Goal: Register for event/course

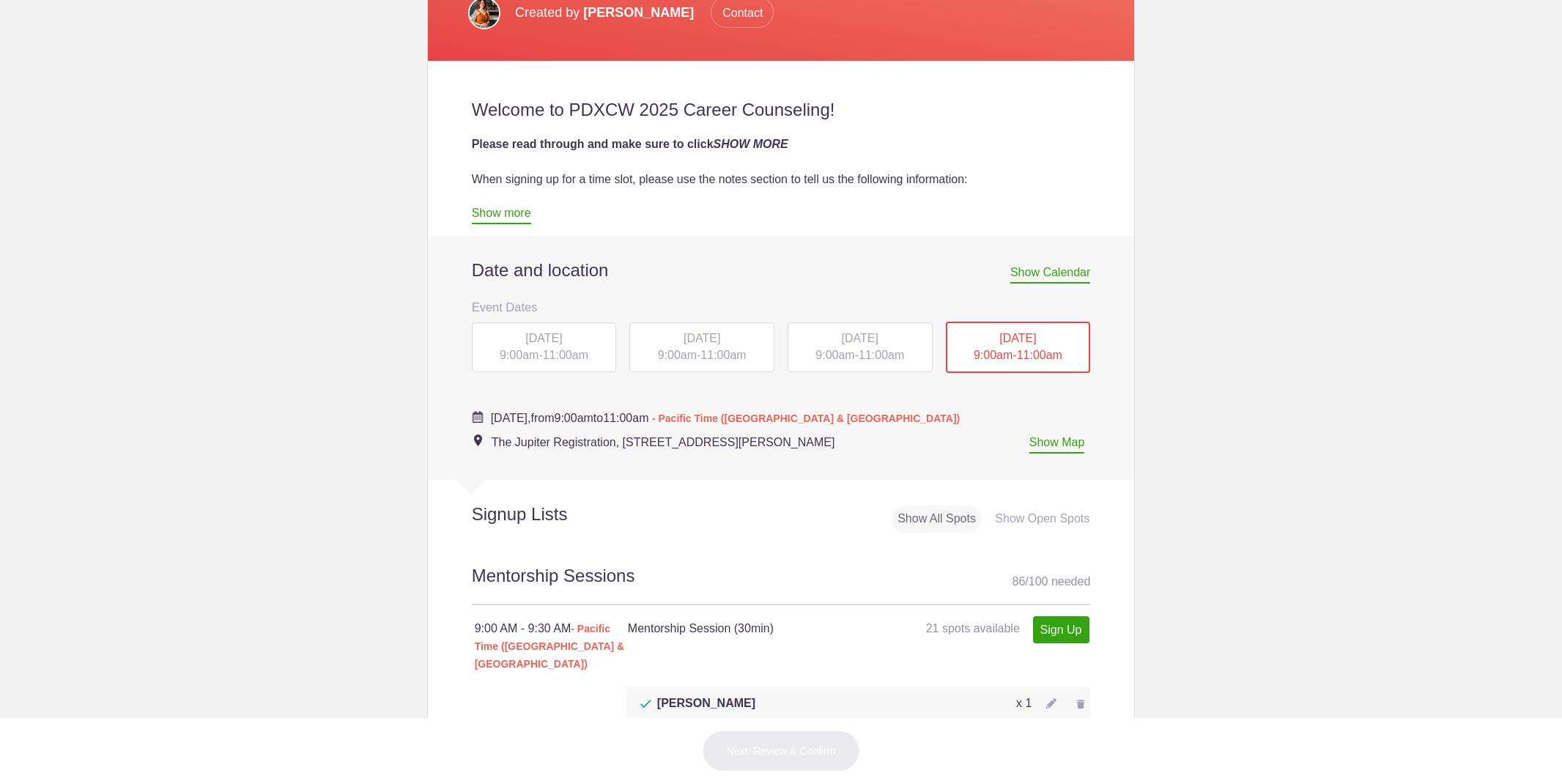
scroll to position [458, 0]
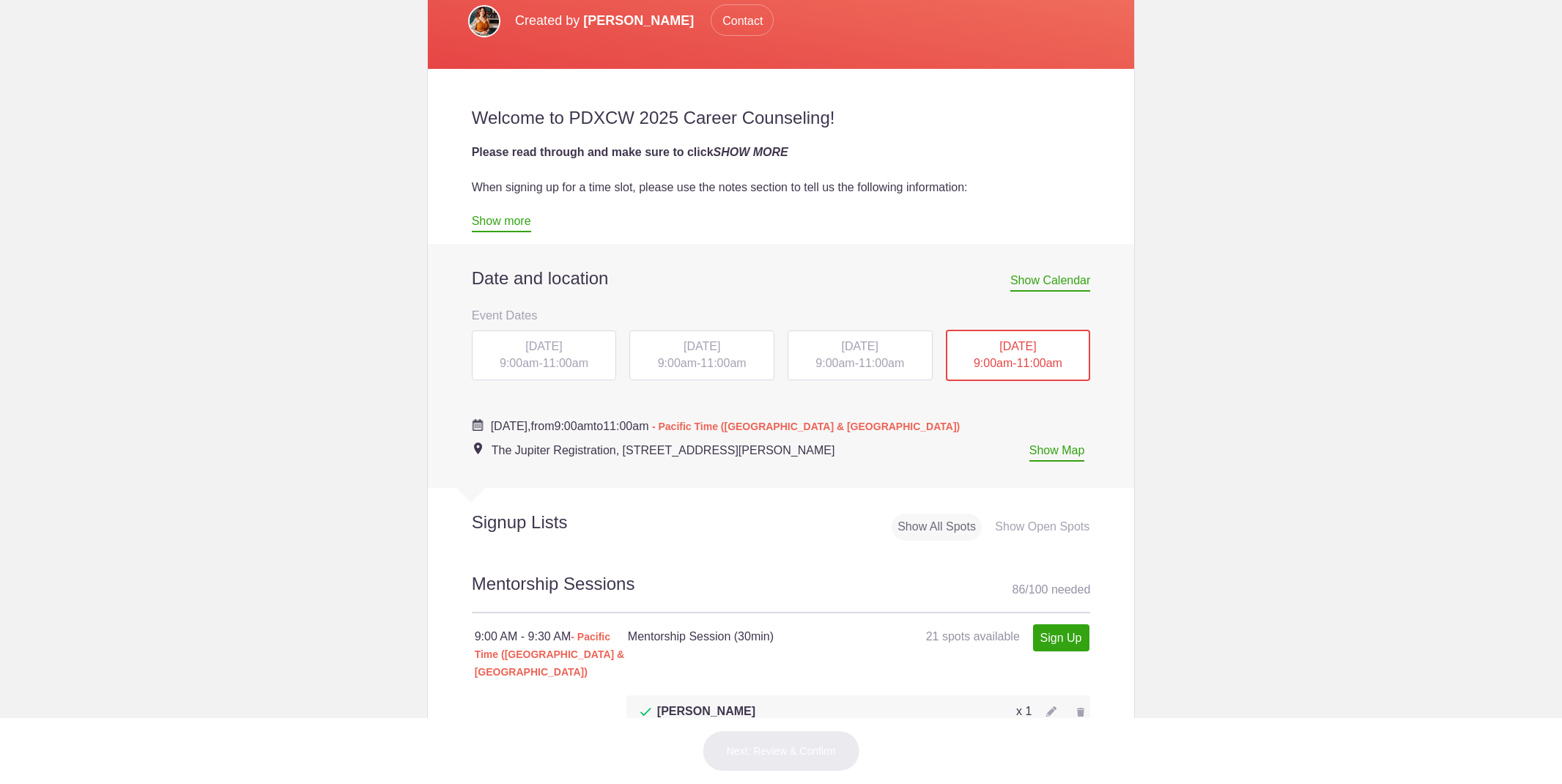
click at [525, 348] on span "[DATE]" at bounding box center [544, 345] width 37 height 13
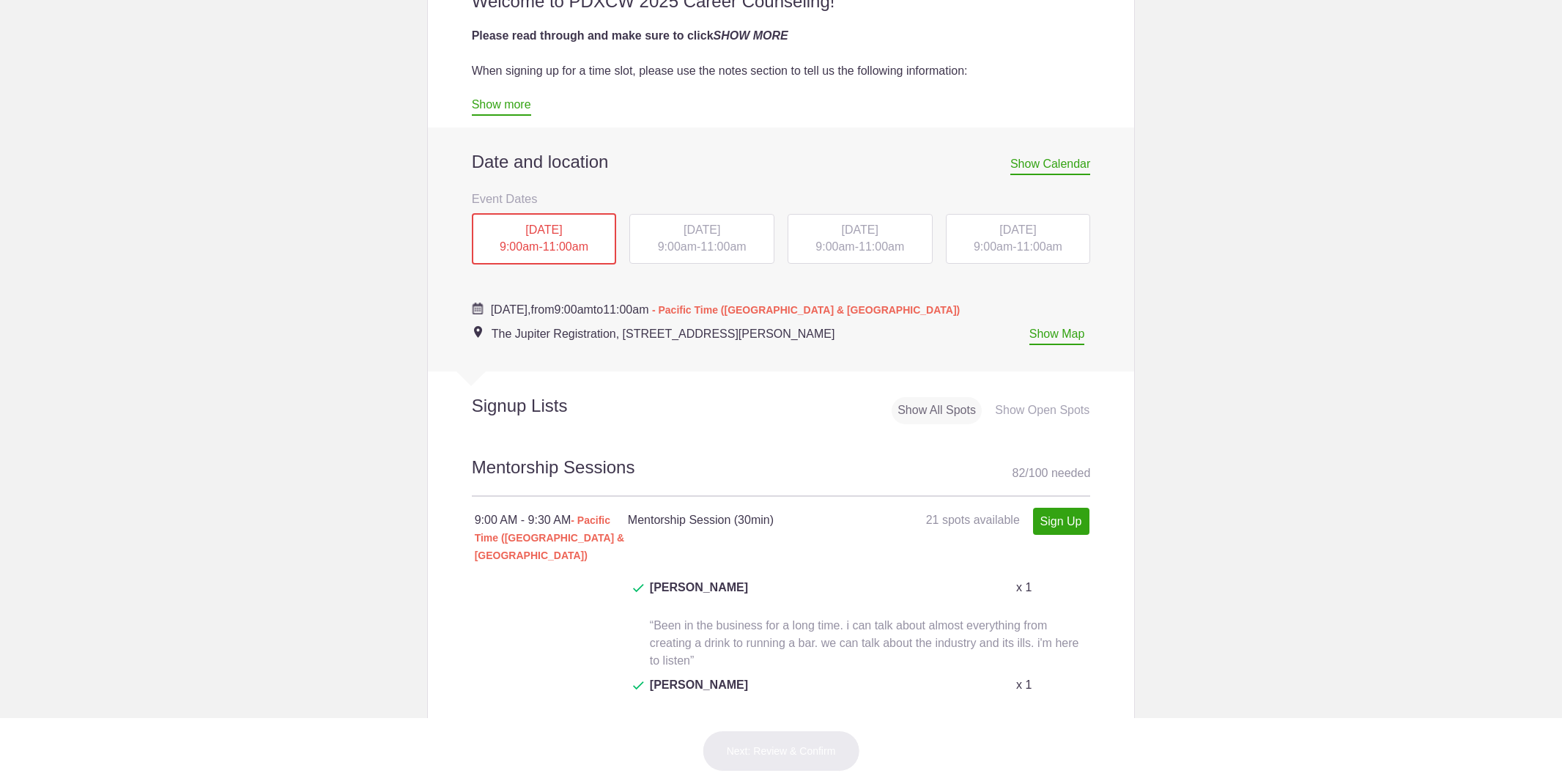
scroll to position [402, 0]
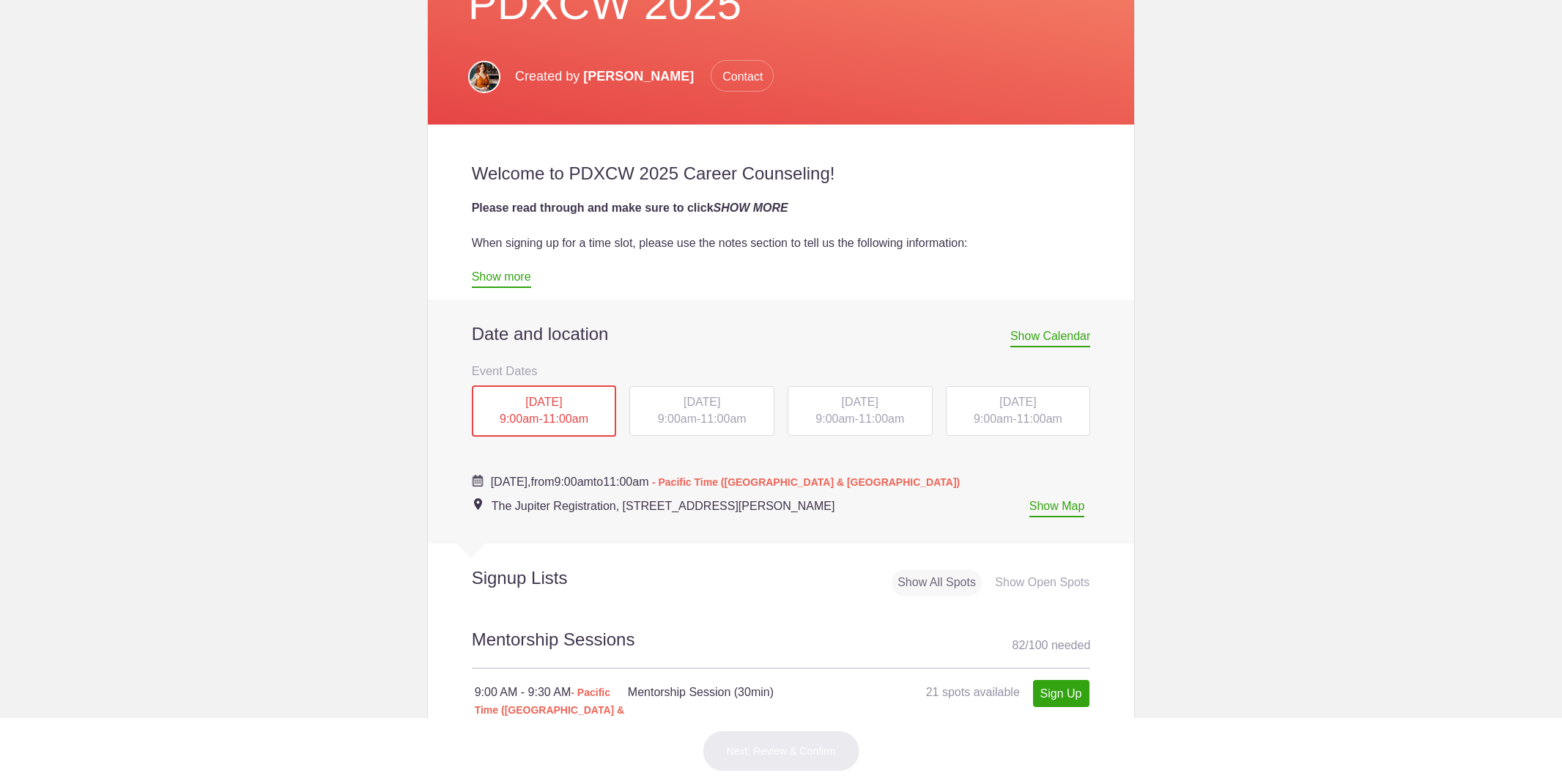
click at [674, 417] on span "9:00am" at bounding box center [678, 418] width 38 height 13
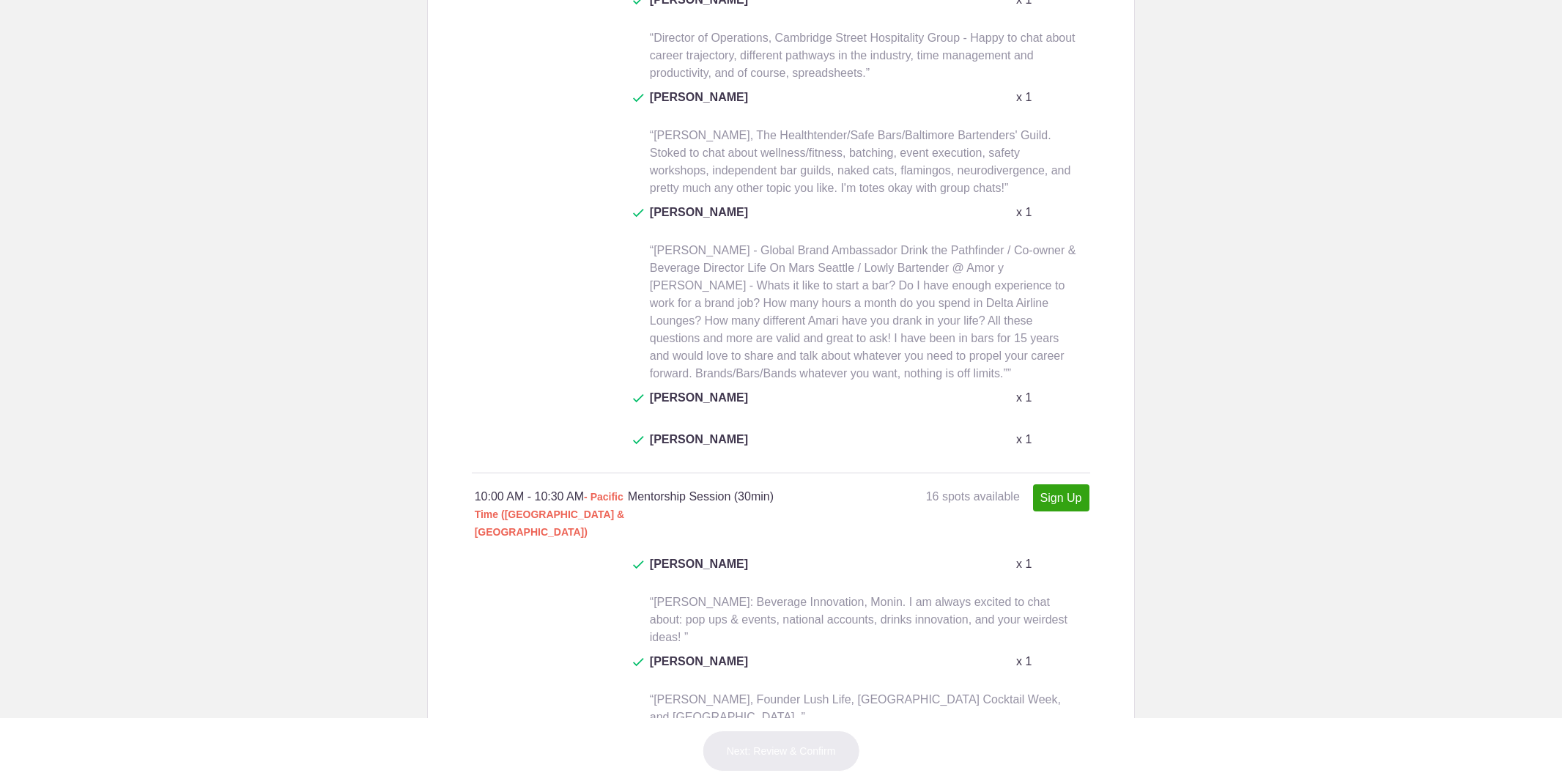
scroll to position [2318, 0]
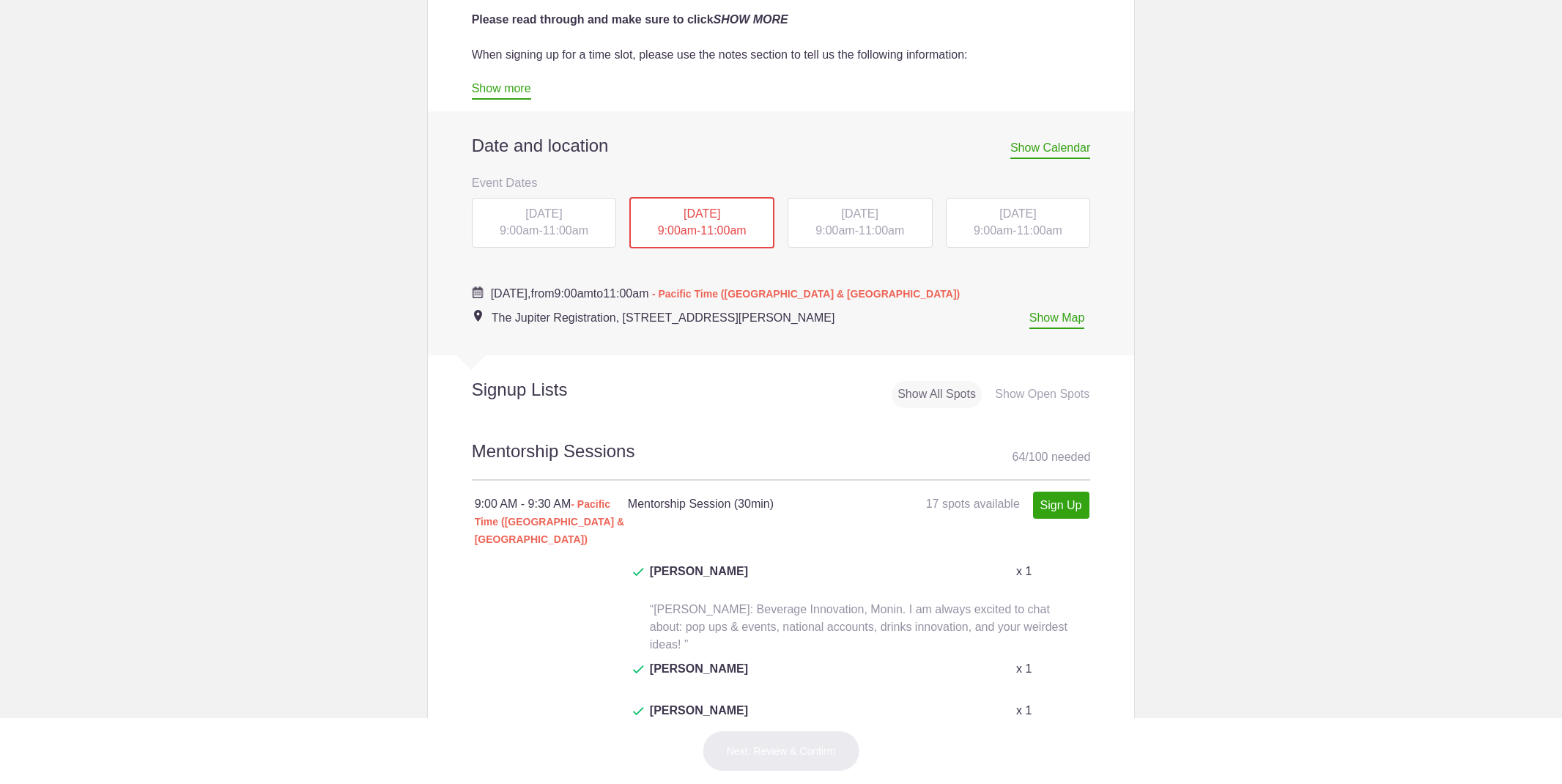
scroll to position [583, 0]
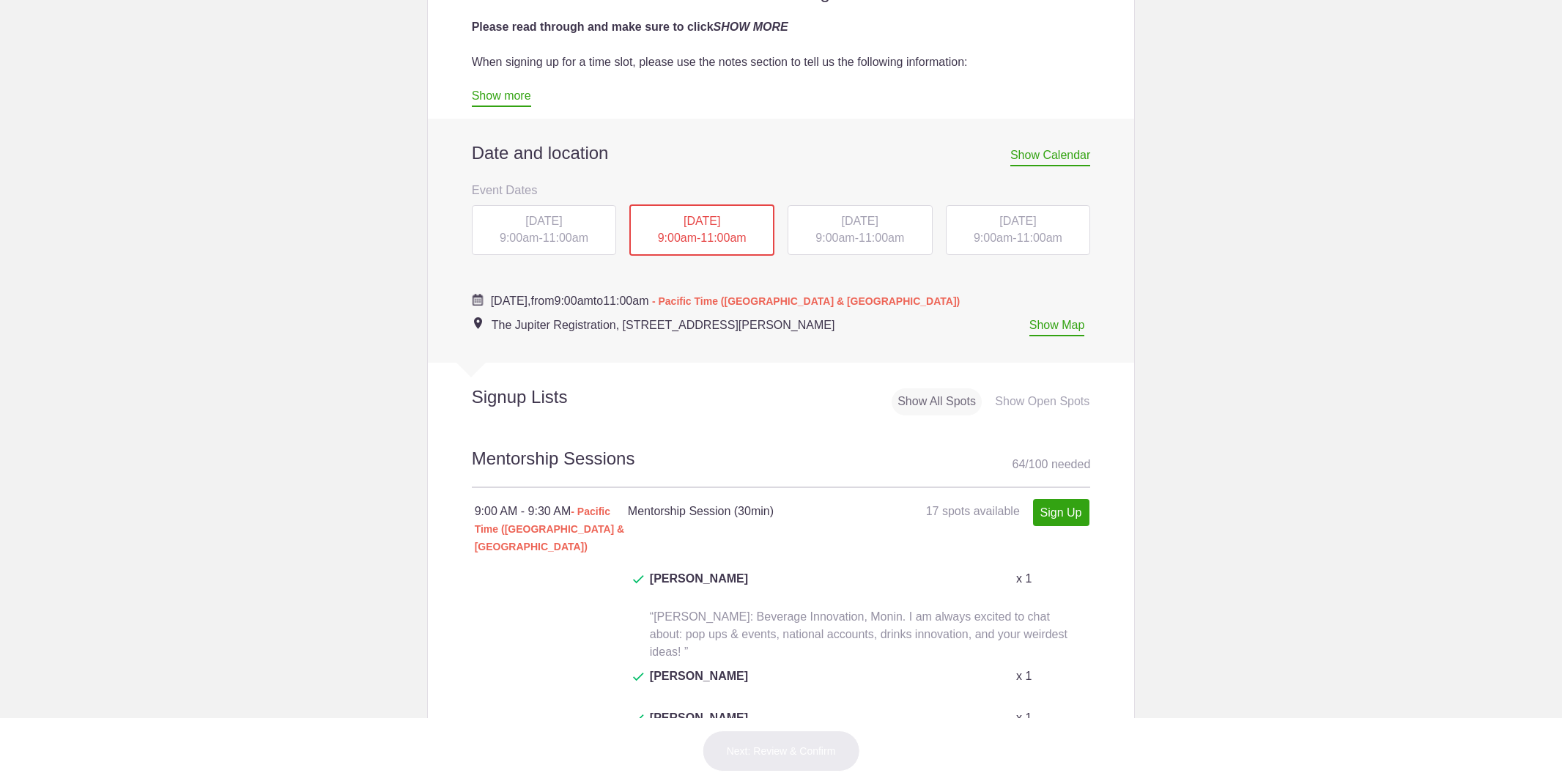
click at [842, 221] on span "[DATE]" at bounding box center [860, 220] width 37 height 13
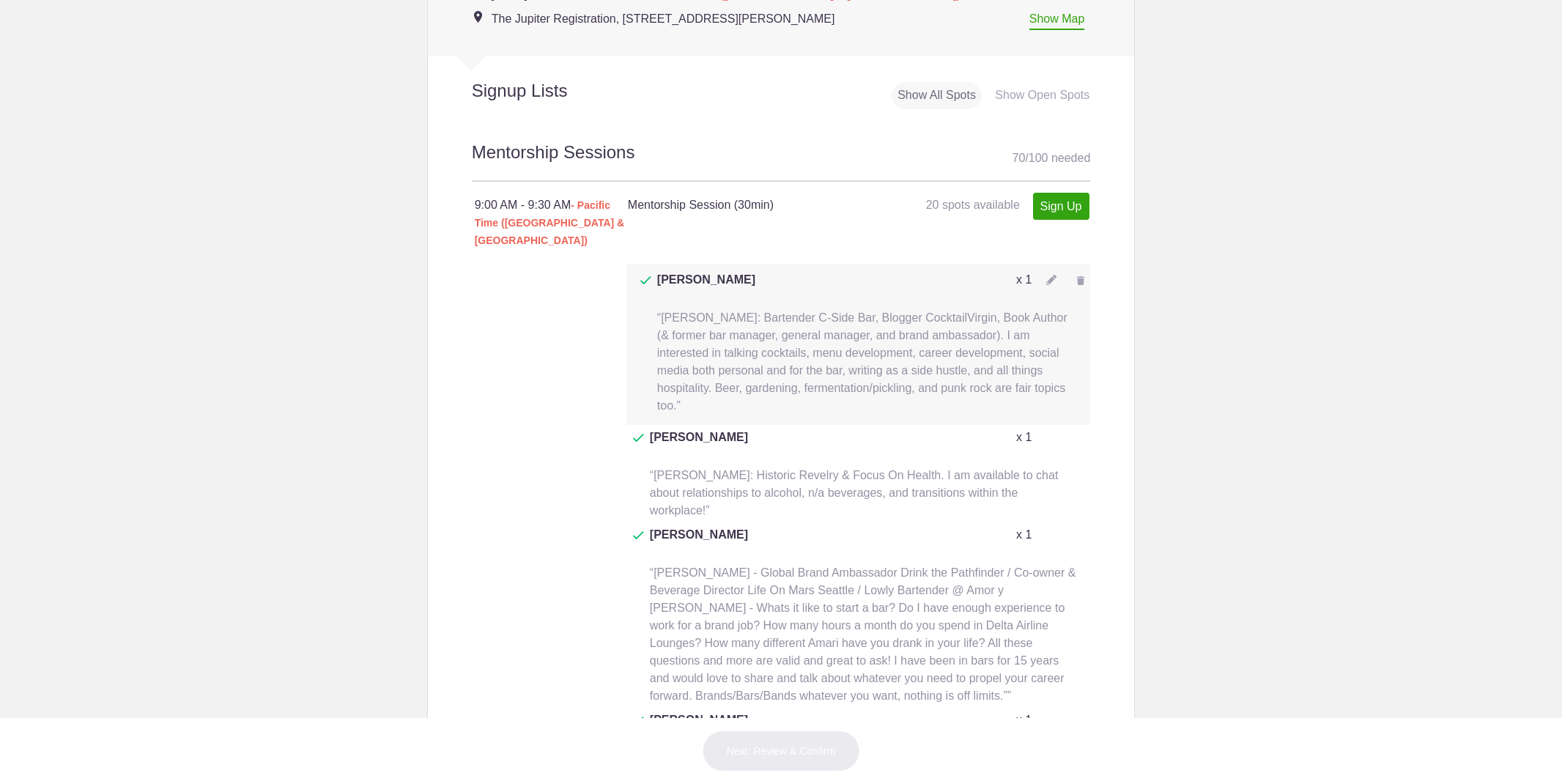
scroll to position [891, 0]
click at [1050, 273] on img at bounding box center [1051, 278] width 11 height 11
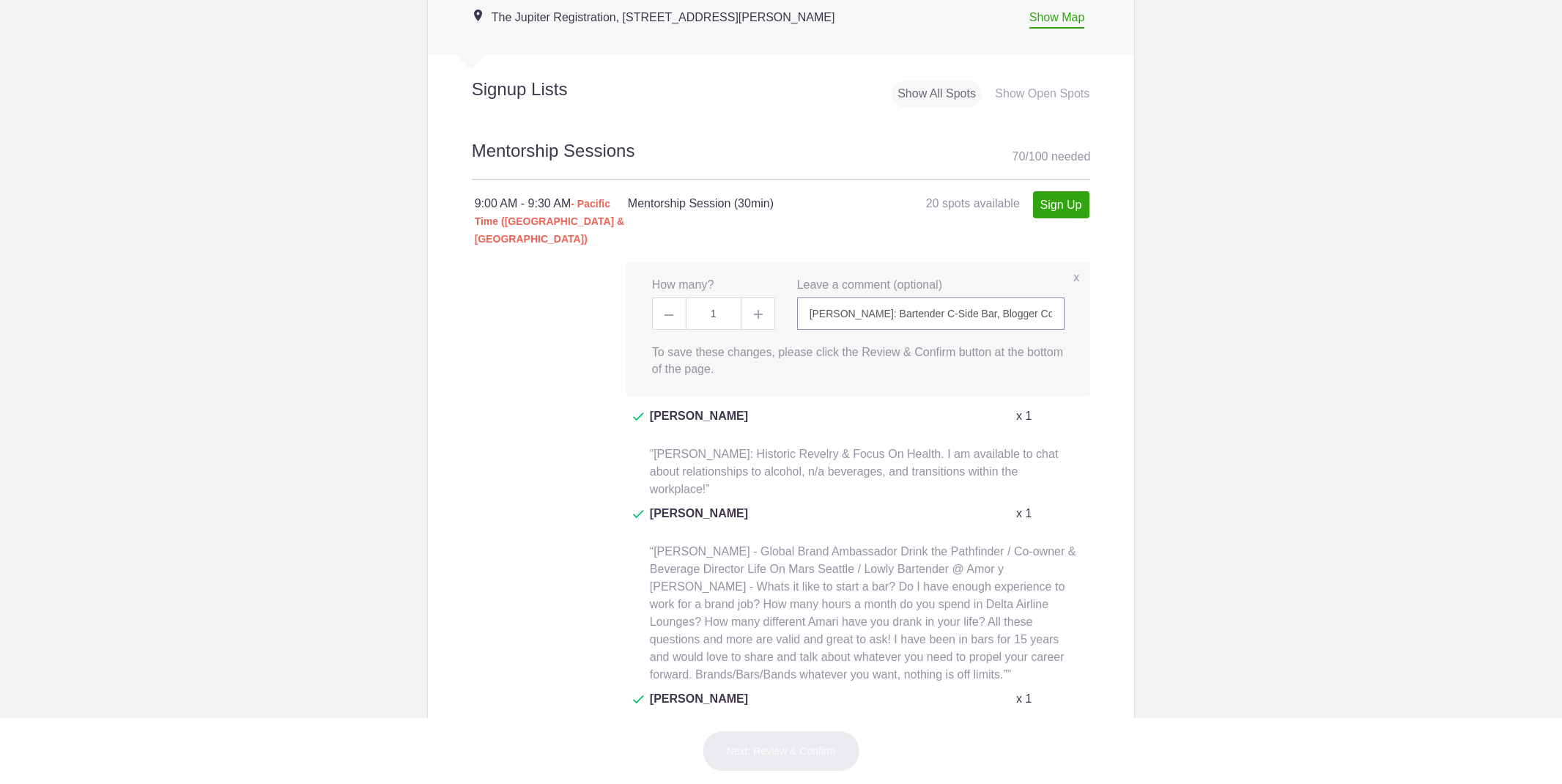
click at [1039, 297] on input "[PERSON_NAME]: Bartender C-Side Bar, Blogger CocktailVirgin, Book Author (& for…" at bounding box center [931, 313] width 269 height 32
click at [817, 297] on input "[PERSON_NAME]: Bartender C-Side Bar, Blogger CocktailVirgin, Book Author (& for…" at bounding box center [931, 313] width 269 height 32
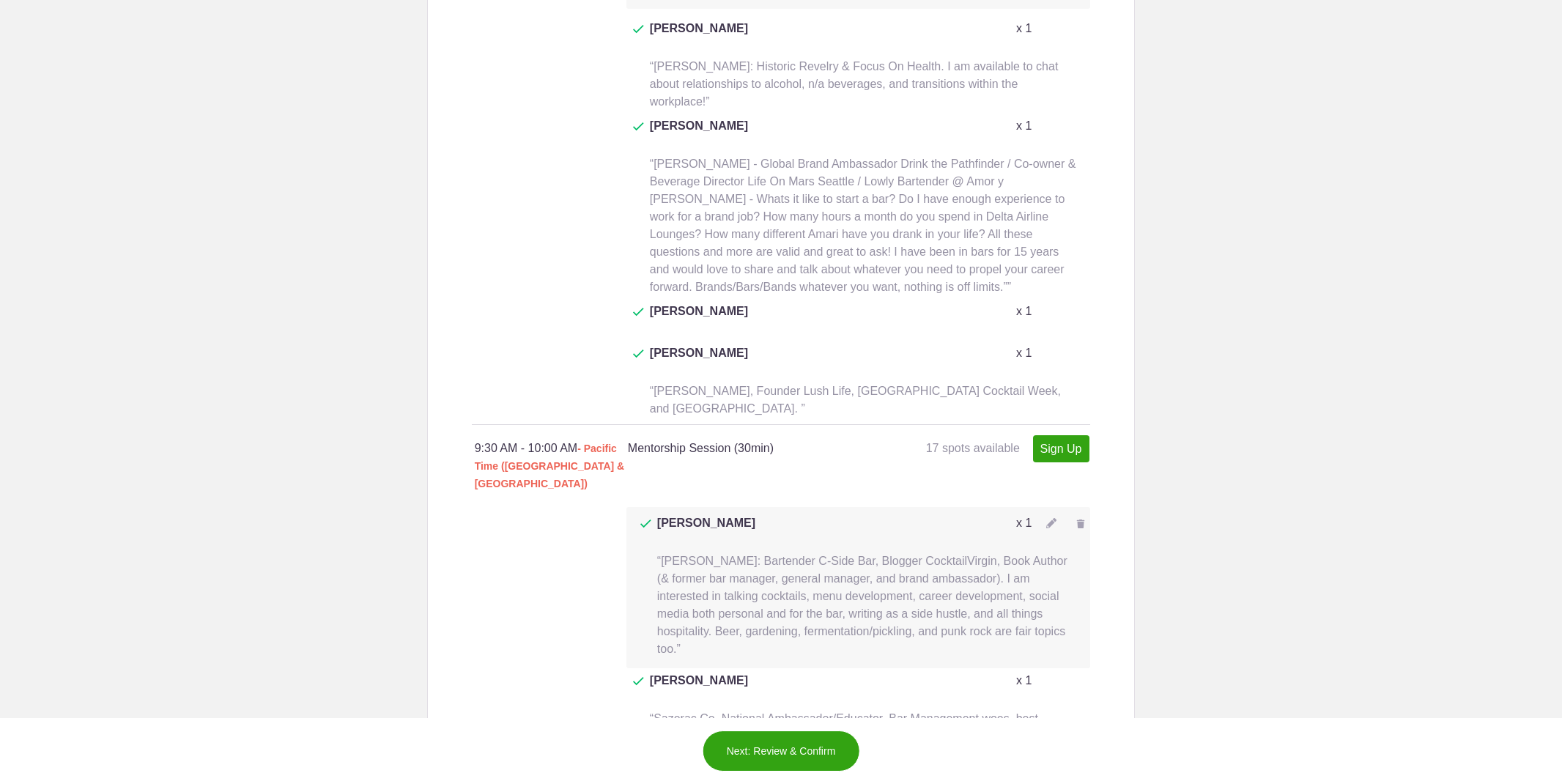
scroll to position [1284, 0]
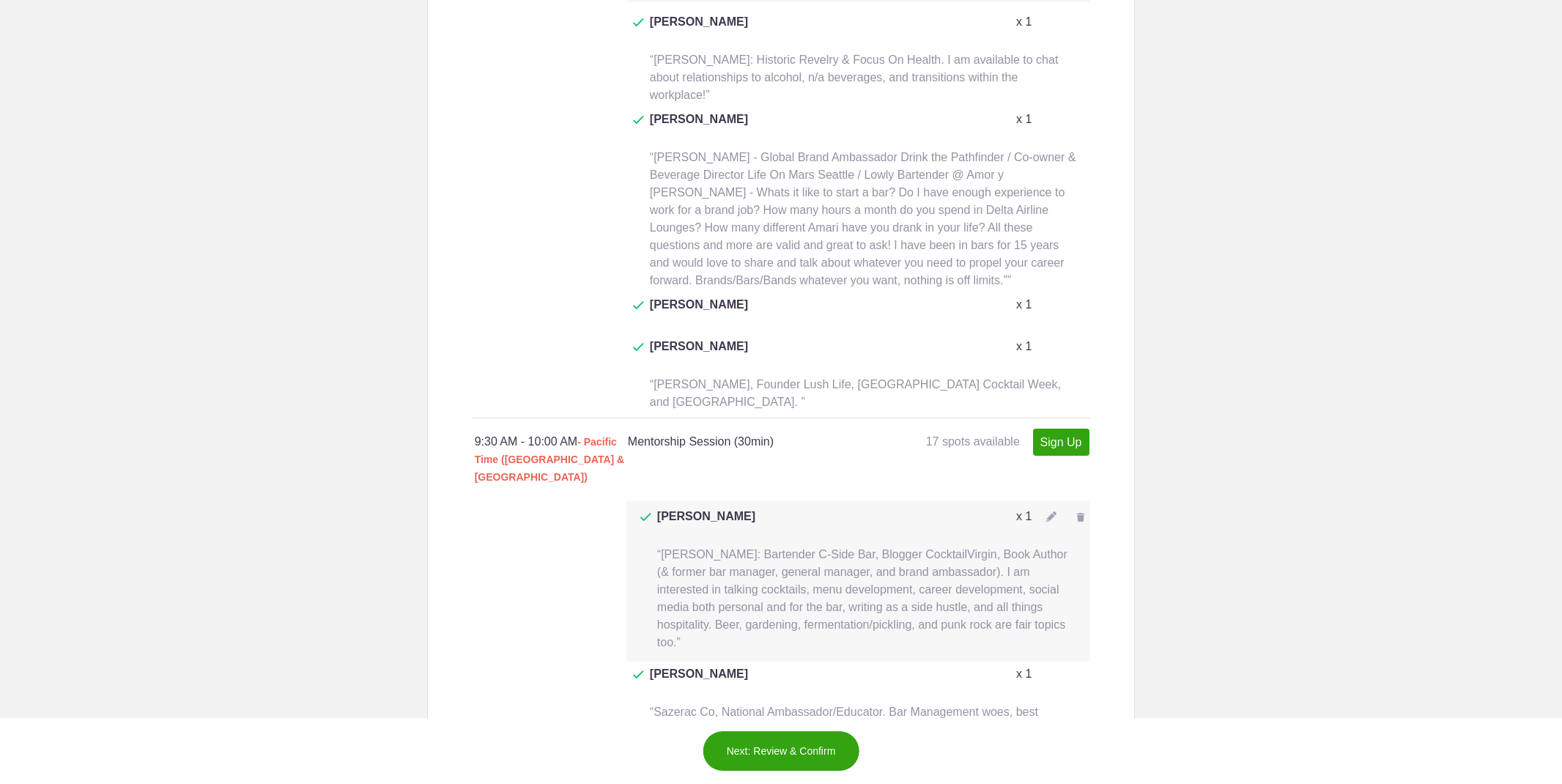
type input "Frederic Yarm: Bartender C-Side Bar, Blogger CocktailVirgin, Book Author (& for…"
click at [1049, 511] on img at bounding box center [1051, 516] width 11 height 11
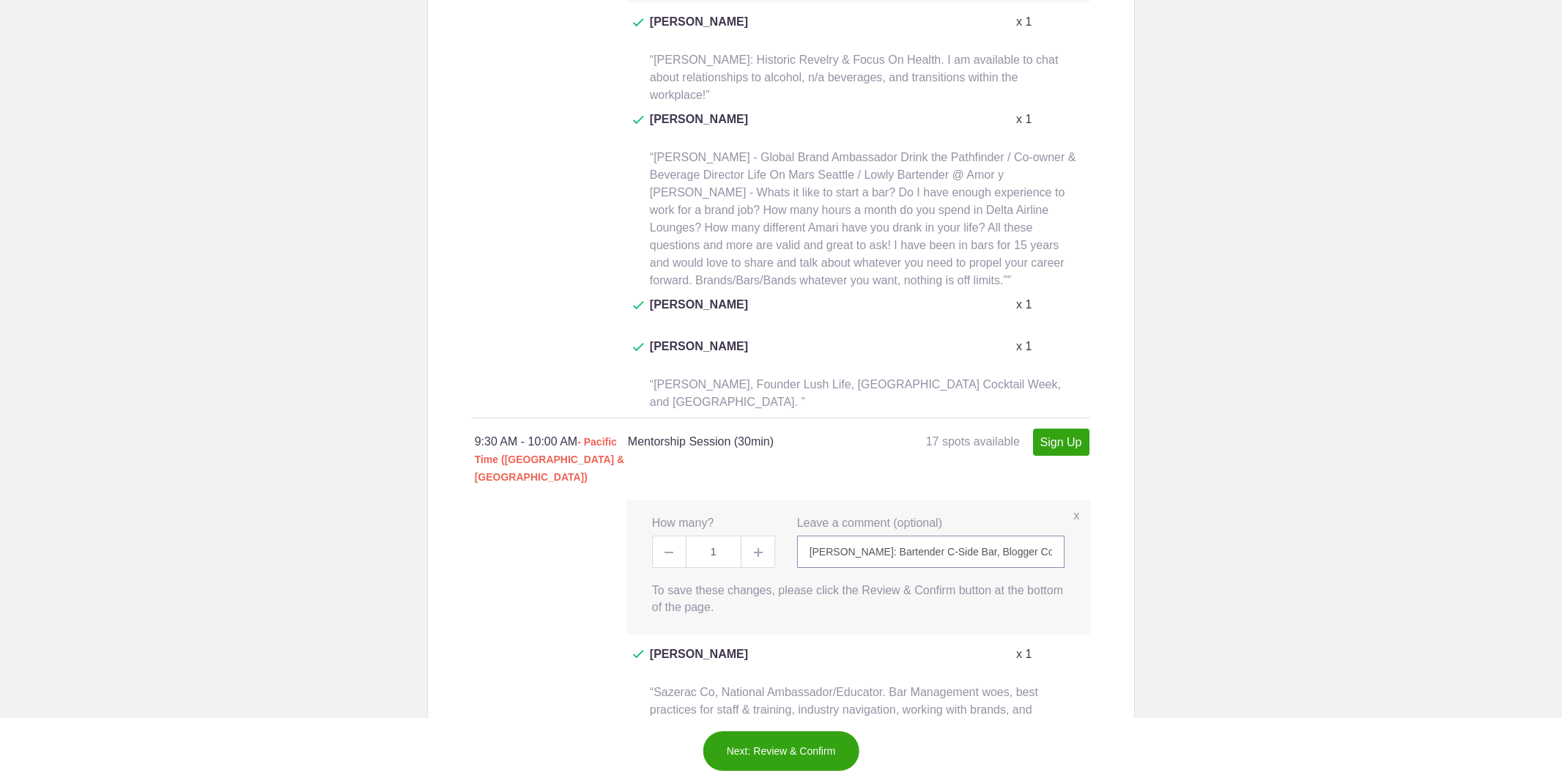
click at [1020, 536] on input "[PERSON_NAME]: Bartender C-Side Bar, Blogger CocktailVirgin, Book Author (& for…" at bounding box center [931, 551] width 269 height 32
click at [813, 536] on input "[PERSON_NAME]: Bartender C-Side Bar, Blogger CocktailVirgin, Book Author (& for…" at bounding box center [931, 551] width 269 height 32
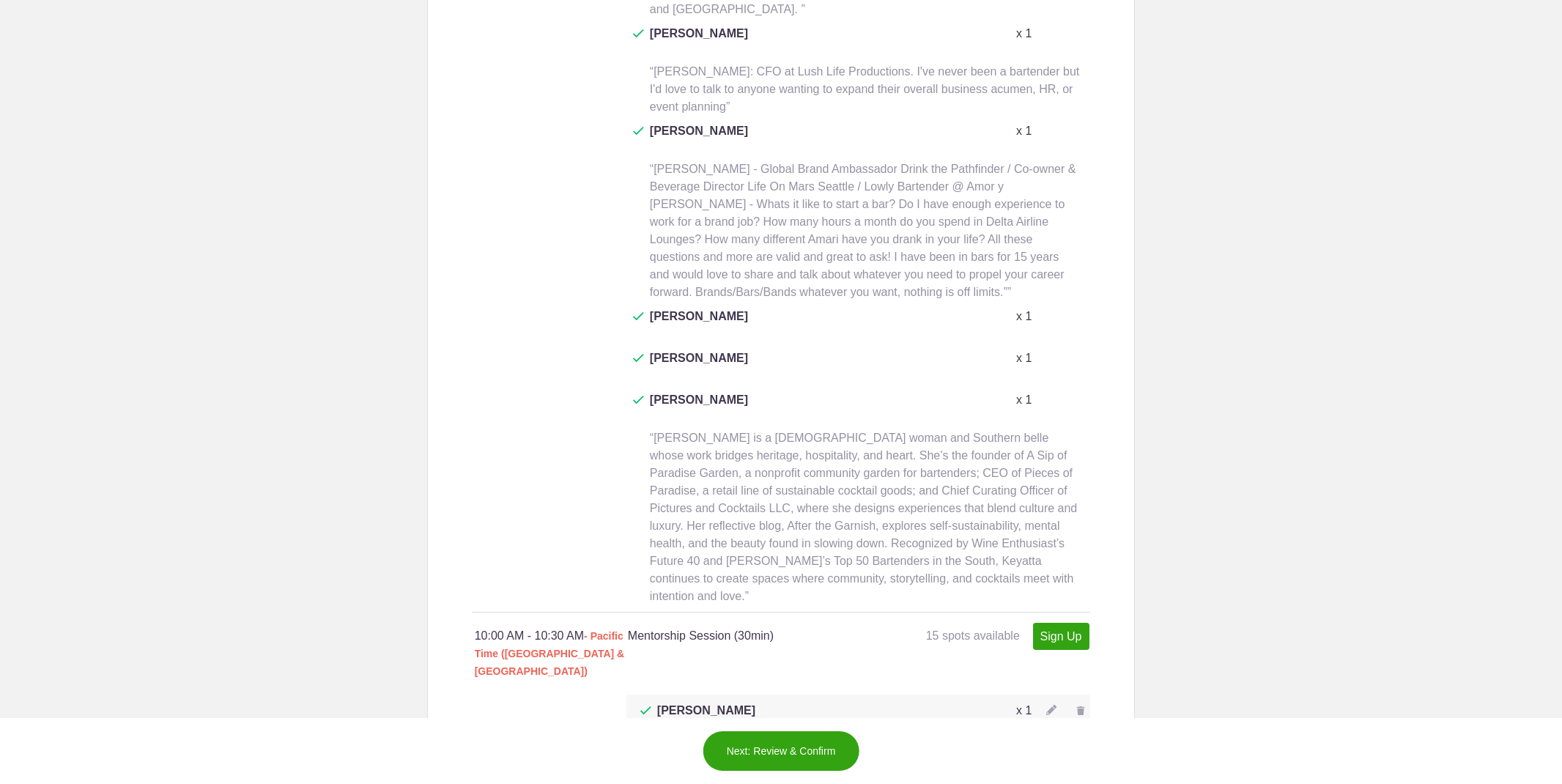
scroll to position [2083, 0]
type input "Frederic Yarm: Bartender C-Side Bar, Blogger CocktailVirgin, Book Author (& for…"
click at [1047, 704] on img at bounding box center [1051, 709] width 11 height 11
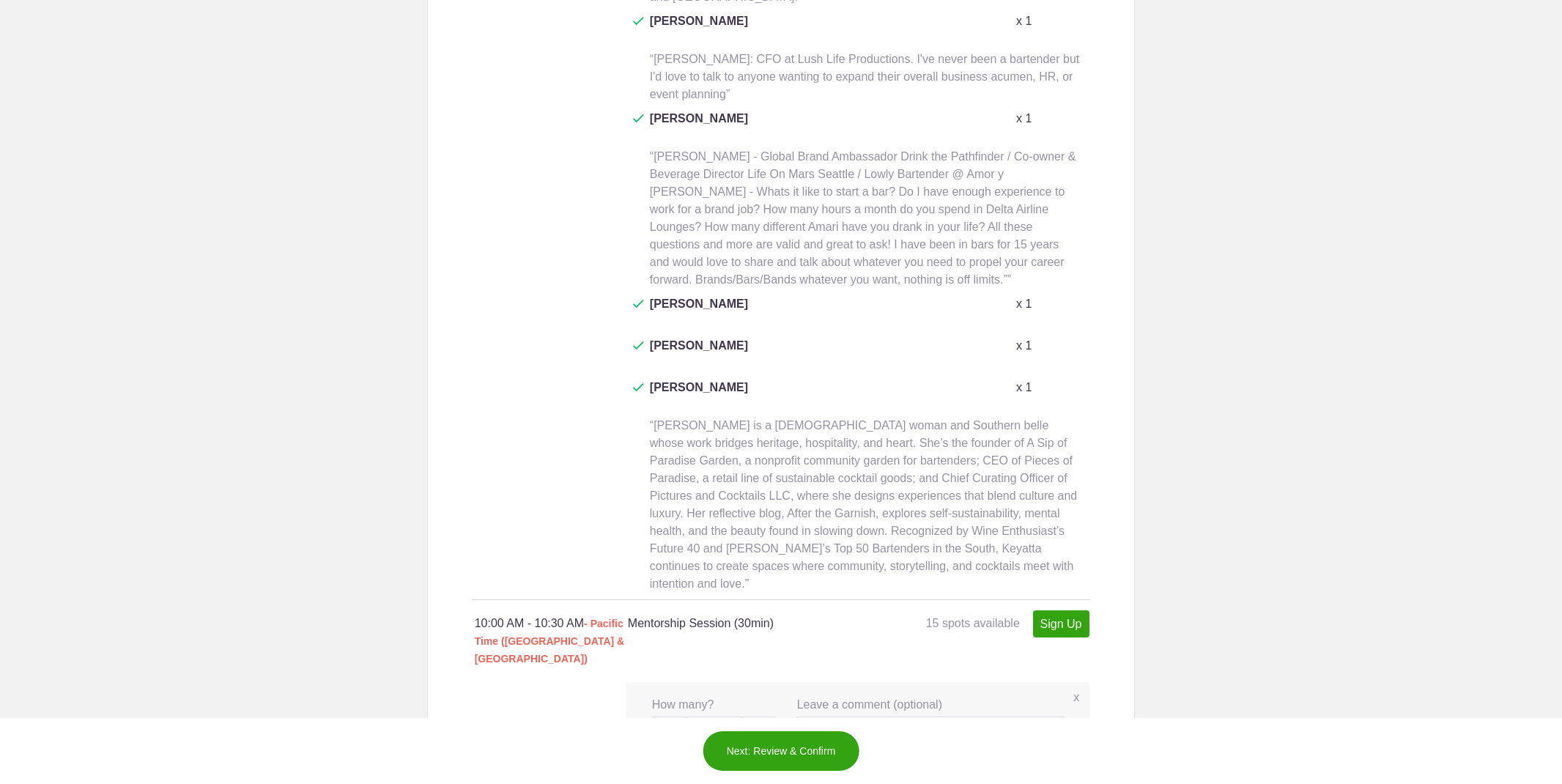
scroll to position [2092, 0]
click at [1040, 719] on input "[PERSON_NAME]: Bartender C-Side Bar, Blogger CocktailVirgin, Book Author (& for…" at bounding box center [931, 734] width 269 height 32
click at [818, 719] on input "[PERSON_NAME]: Bartender C-Side Bar, Blogger CocktailVirgin, Book Author (& for…" at bounding box center [931, 734] width 269 height 32
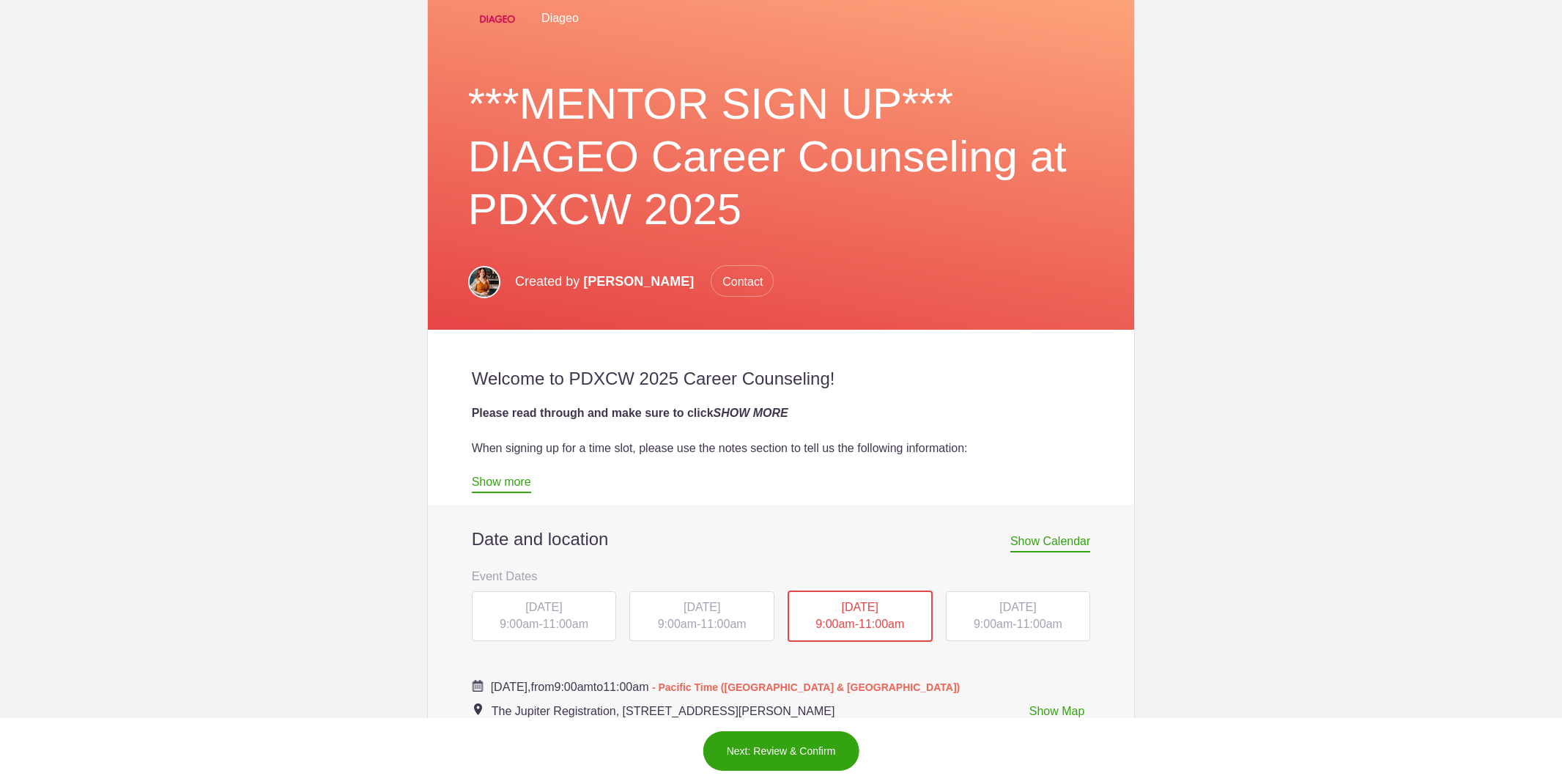
scroll to position [445, 0]
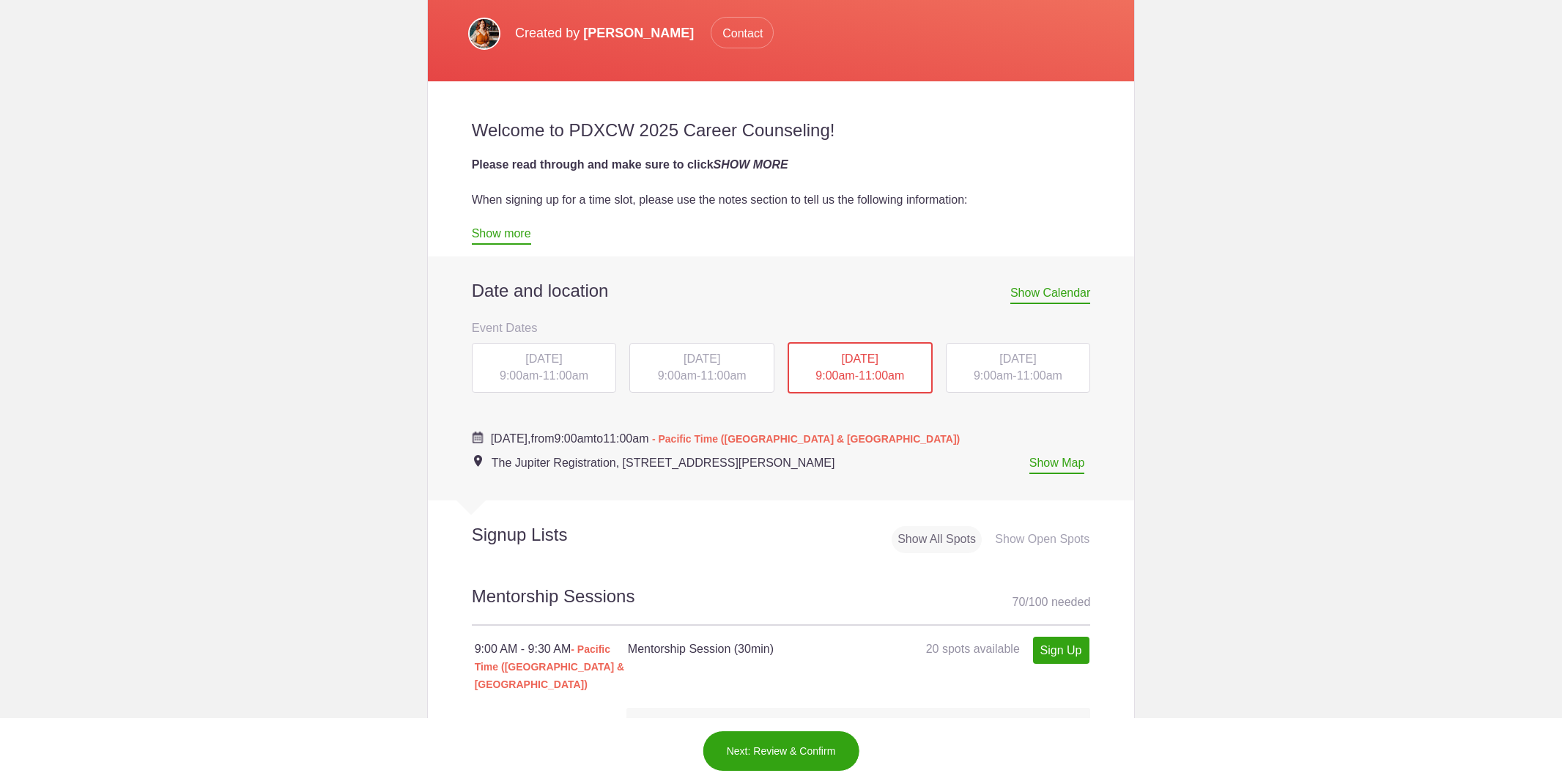
type input "Frederic Yarm: Bartender C-Side Bar, Blogger CocktailVirgin, Book Author (& for…"
click at [1029, 367] on div "THU, Oct 16, 2025 9:00am - 11:00am" at bounding box center [1018, 367] width 145 height 50
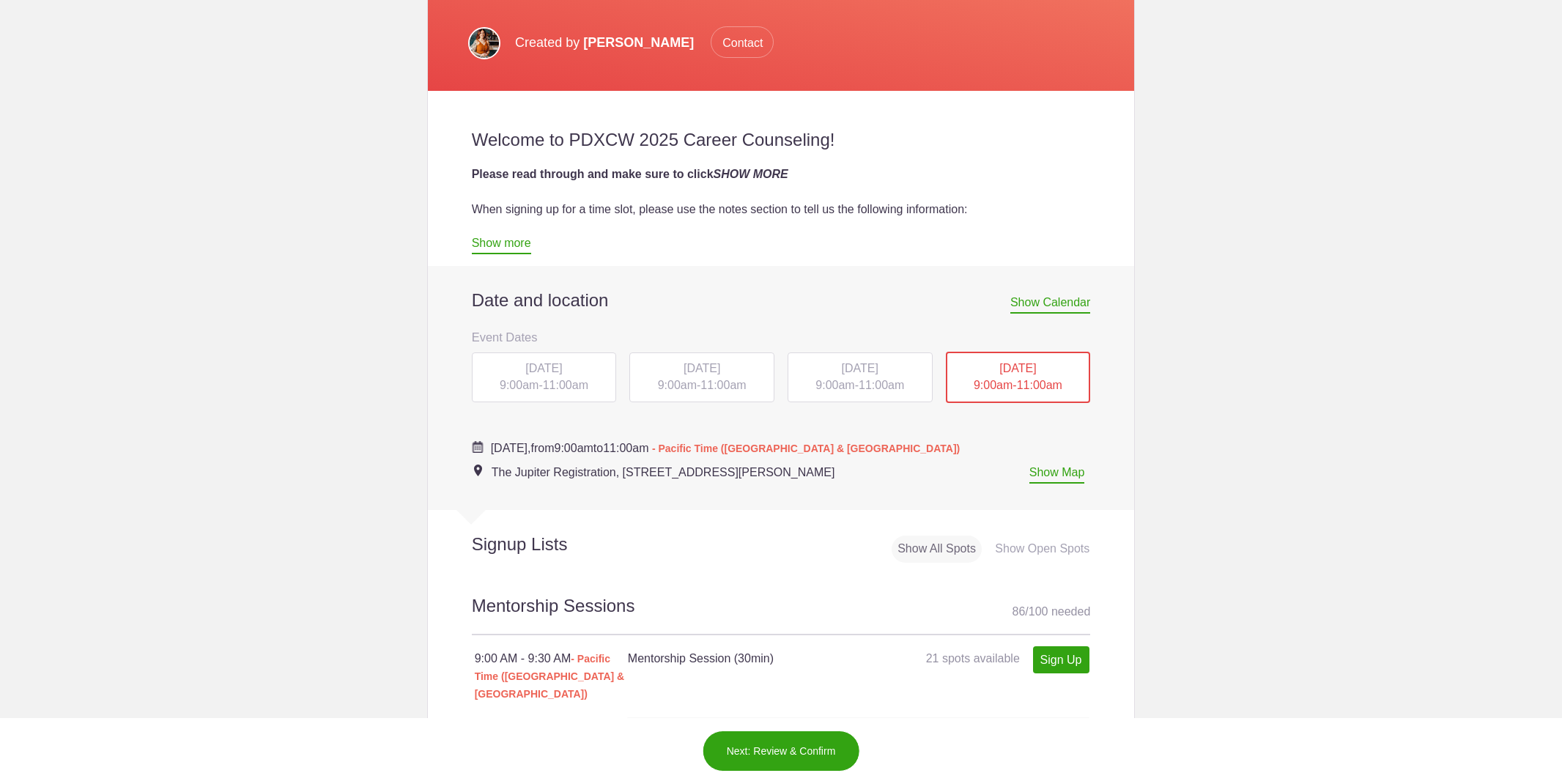
click at [1021, 365] on span "[DATE]" at bounding box center [1017, 367] width 37 height 13
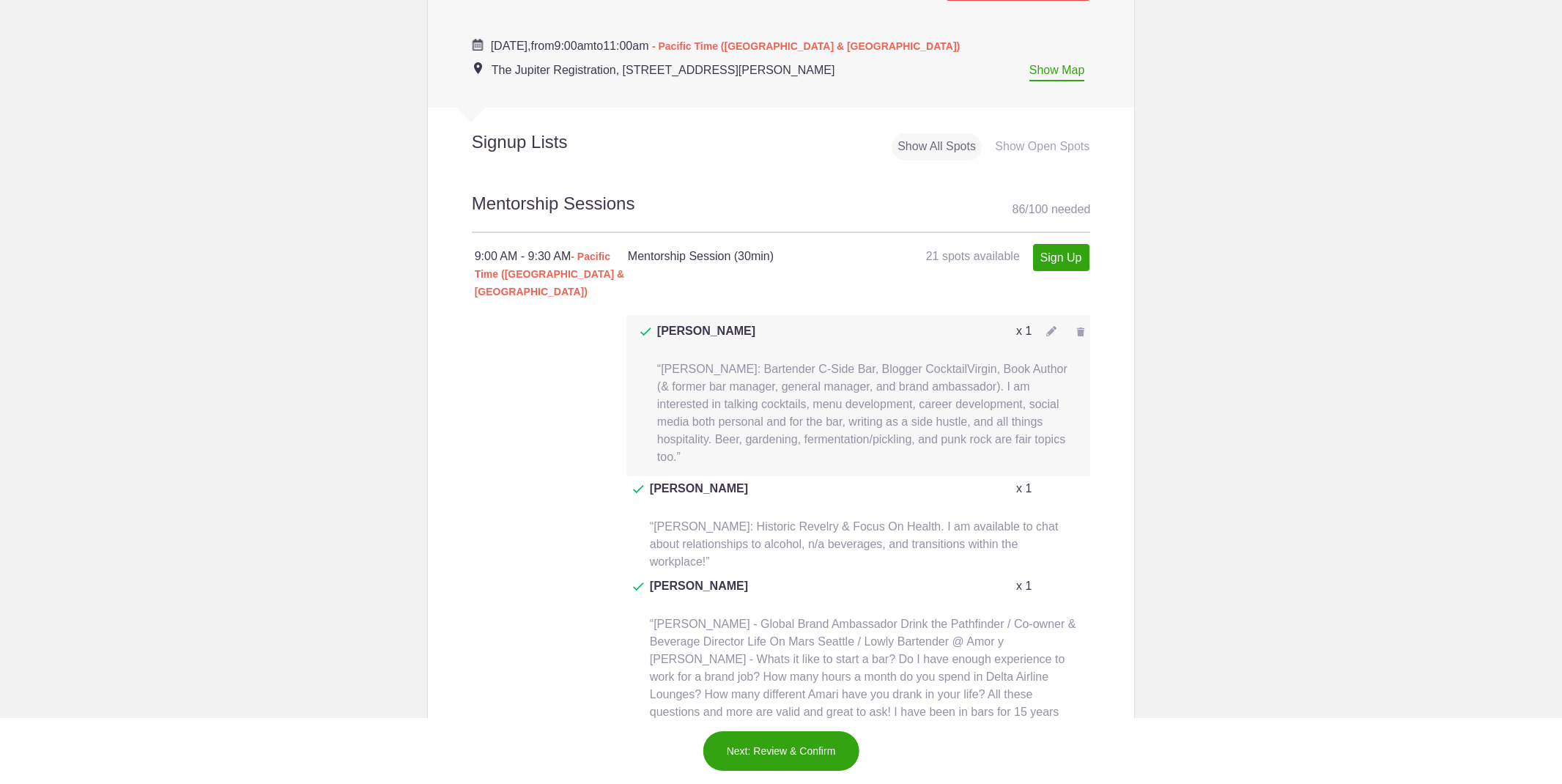
scroll to position [903, 0]
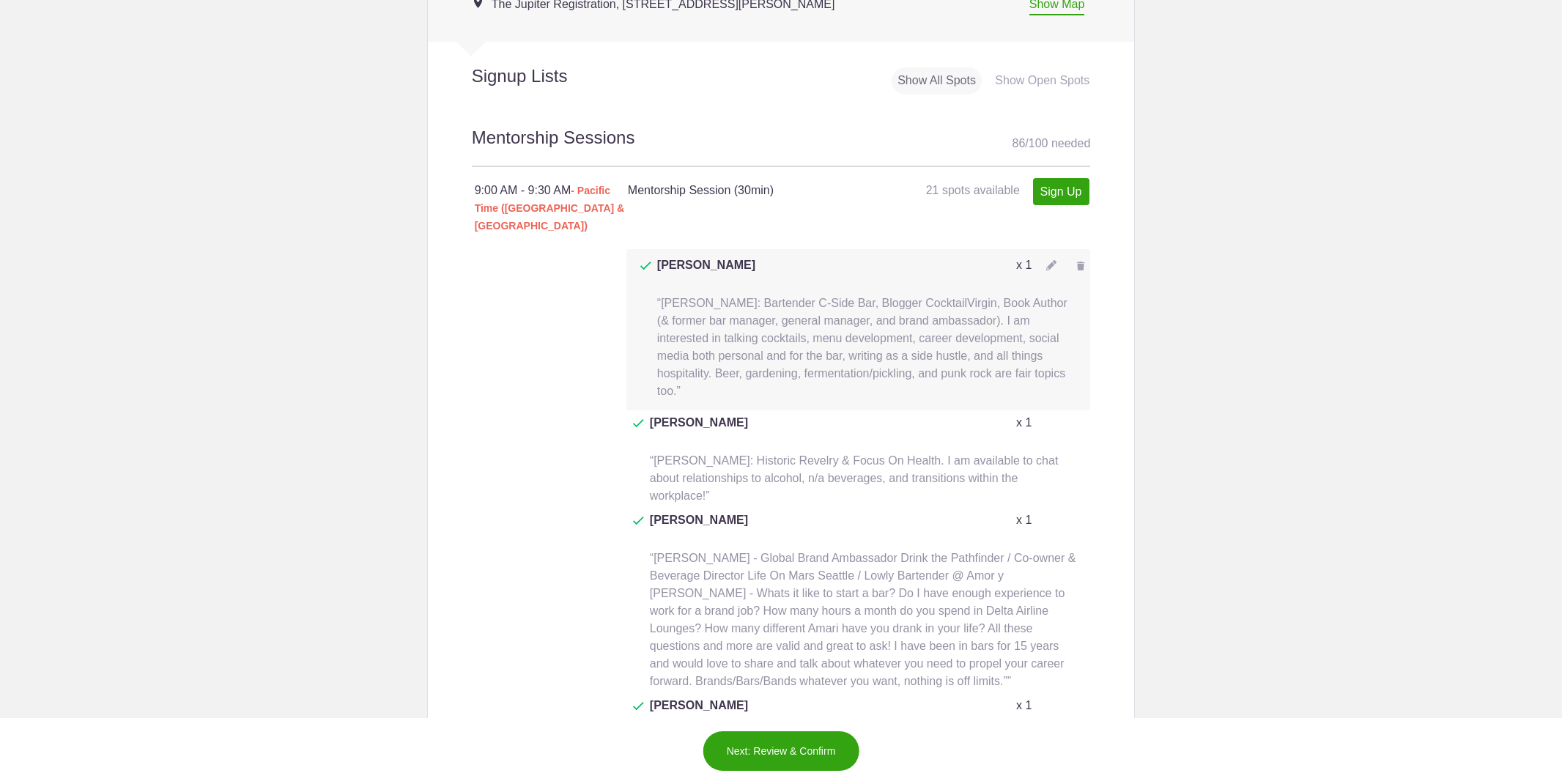
click at [1055, 260] on img at bounding box center [1051, 265] width 11 height 11
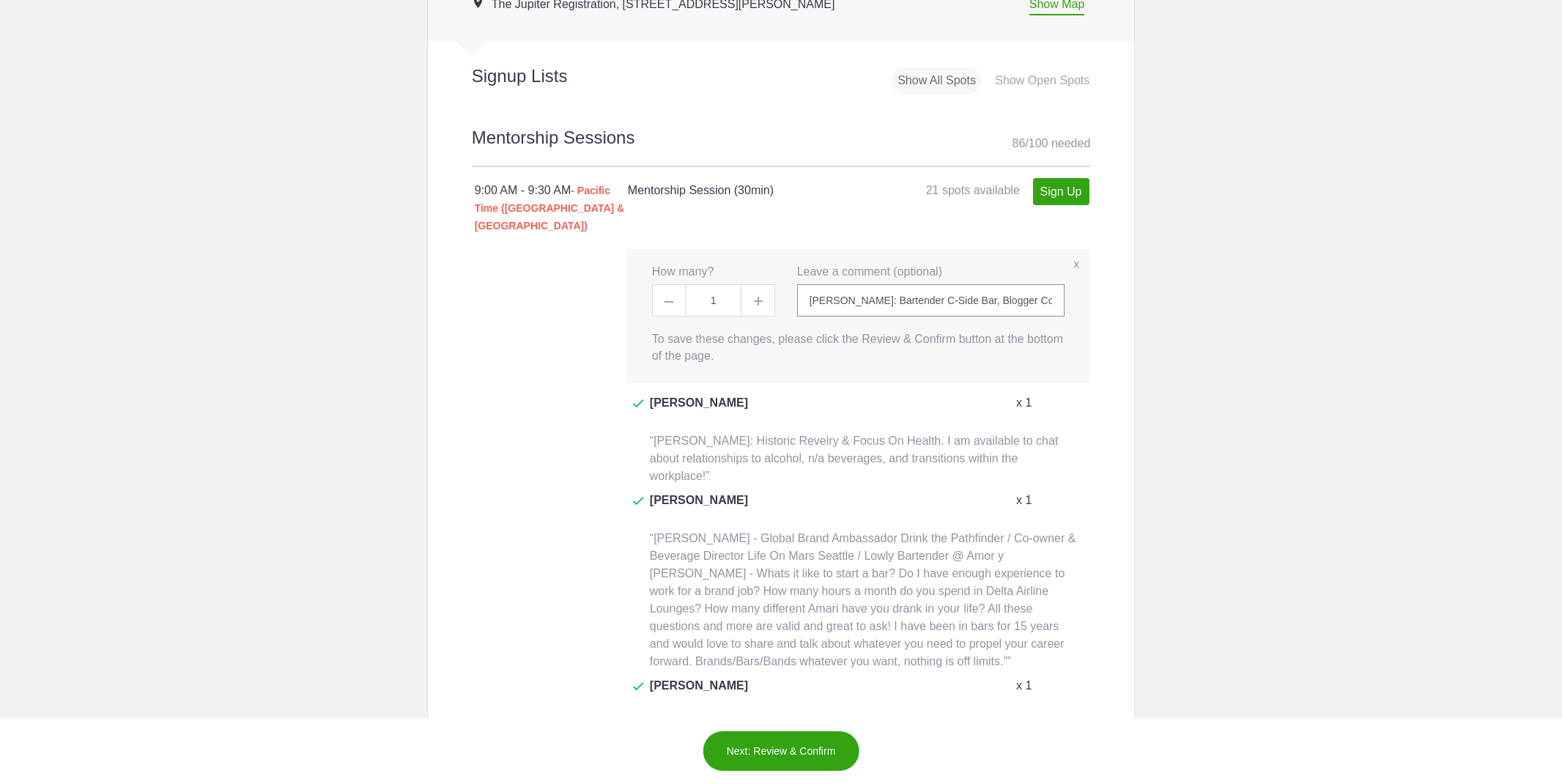
click at [997, 284] on input "[PERSON_NAME]: Bartender C-Side Bar, Blogger CocktailVirgin, Book Author (& for…" at bounding box center [931, 299] width 269 height 32
click at [823, 284] on input "[PERSON_NAME]: Bartender C-Side Bar, Blogger CocktailVirgin, Book Author (& for…" at bounding box center [931, 299] width 269 height 32
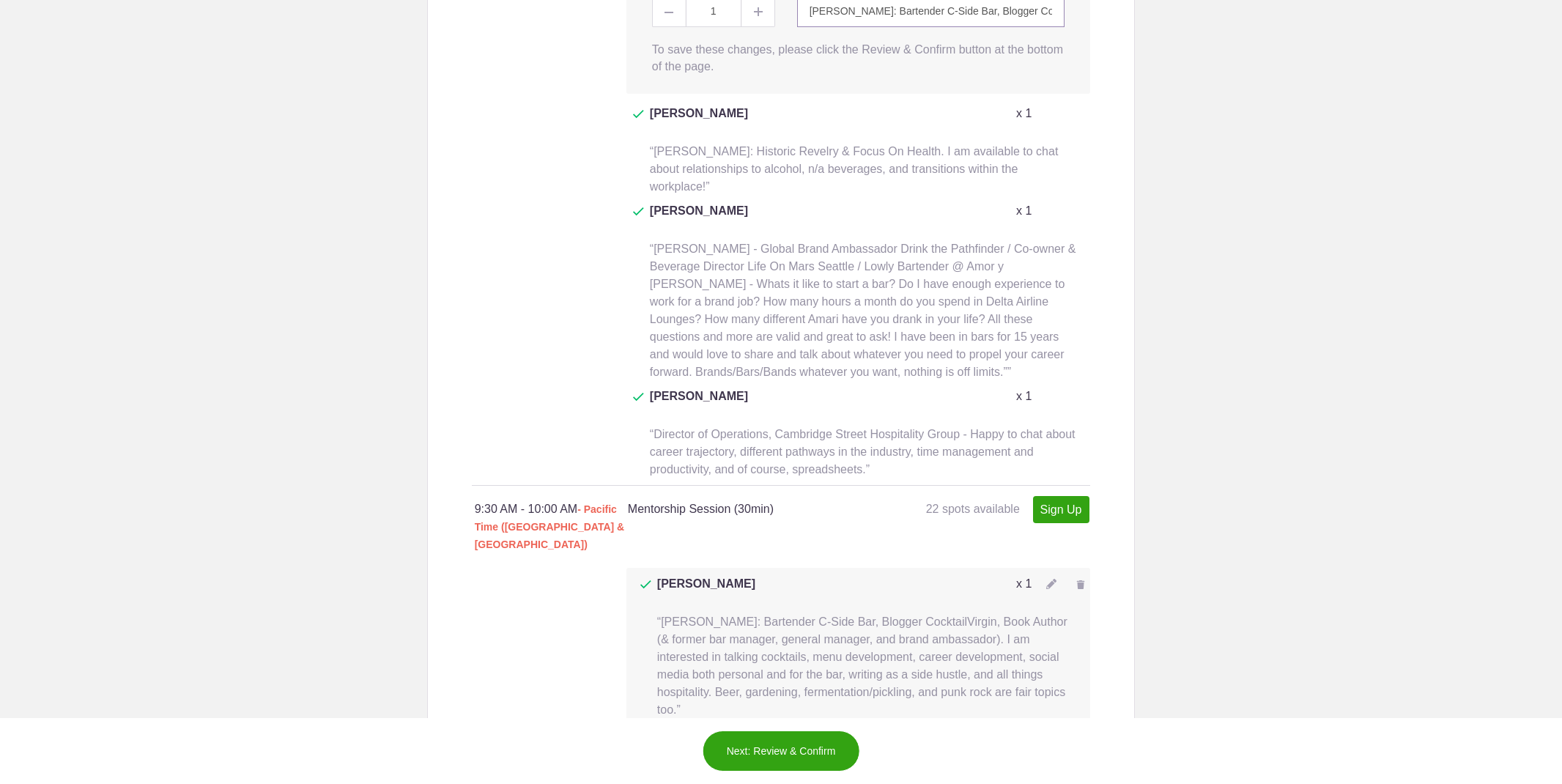
scroll to position [1287, 0]
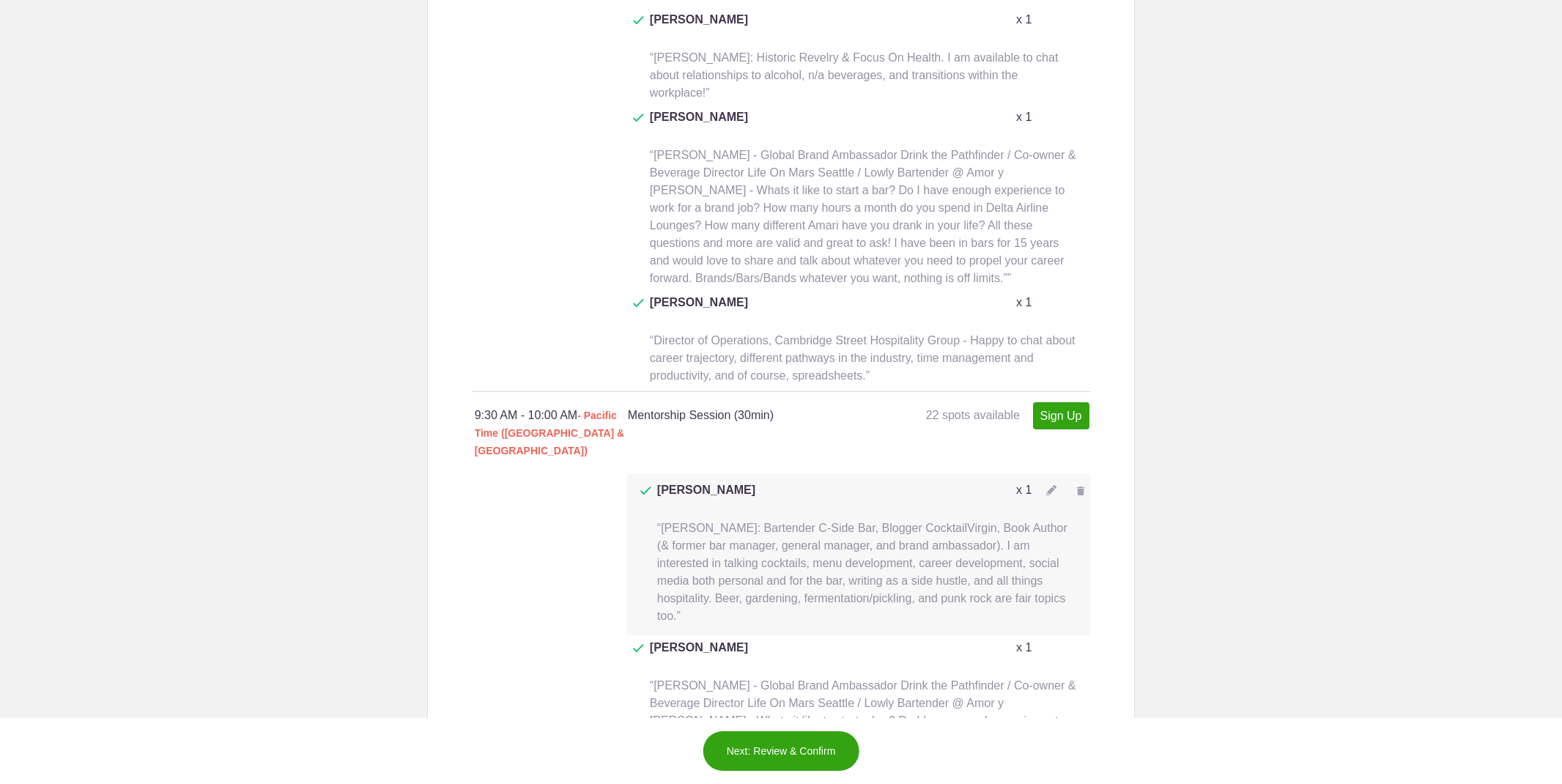
type input "Frederic Yarm: Bartender C-Side Bar, Blogger CocktailVirgin, Book Author (& for…"
click at [1048, 485] on img at bounding box center [1051, 490] width 11 height 11
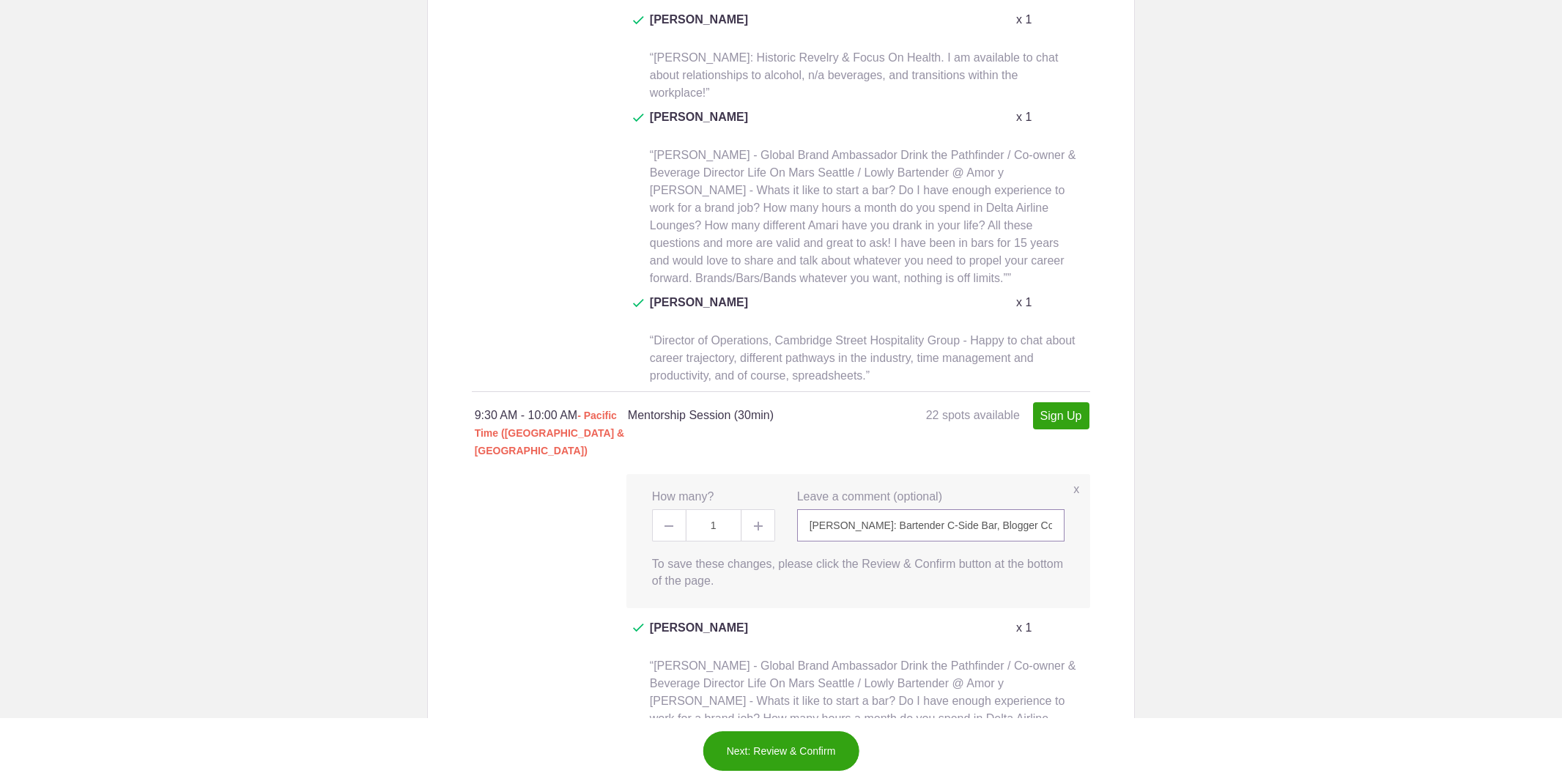
click at [1002, 509] on input "[PERSON_NAME]: Bartender C-Side Bar, Blogger CocktailVirgin, Book Author (& for…" at bounding box center [931, 524] width 269 height 32
click at [818, 509] on input "[PERSON_NAME]: Bartender C-Side Bar, Blogger CocktailVirgin, Book Author (& for…" at bounding box center [931, 524] width 269 height 32
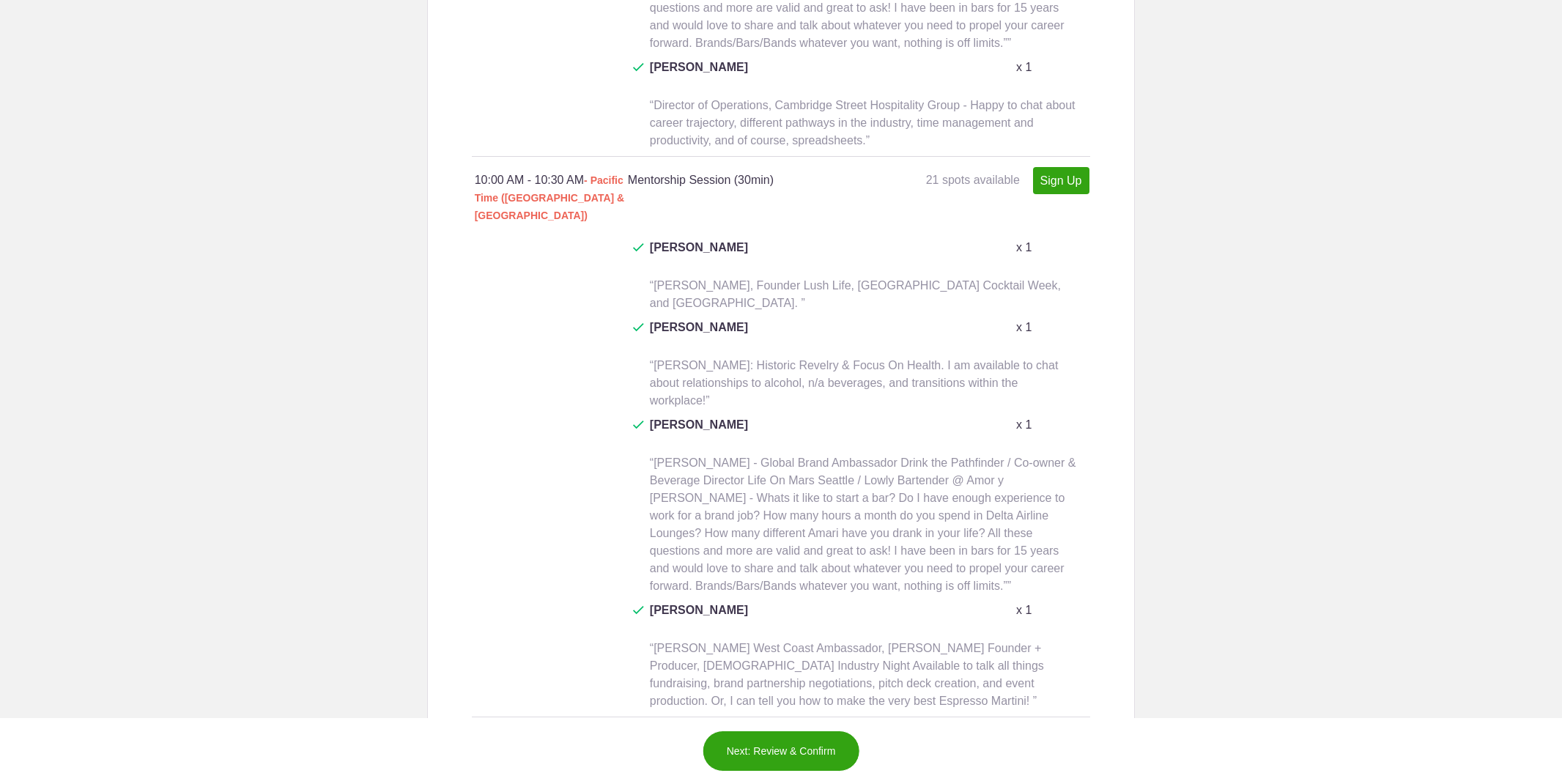
scroll to position [2053, 0]
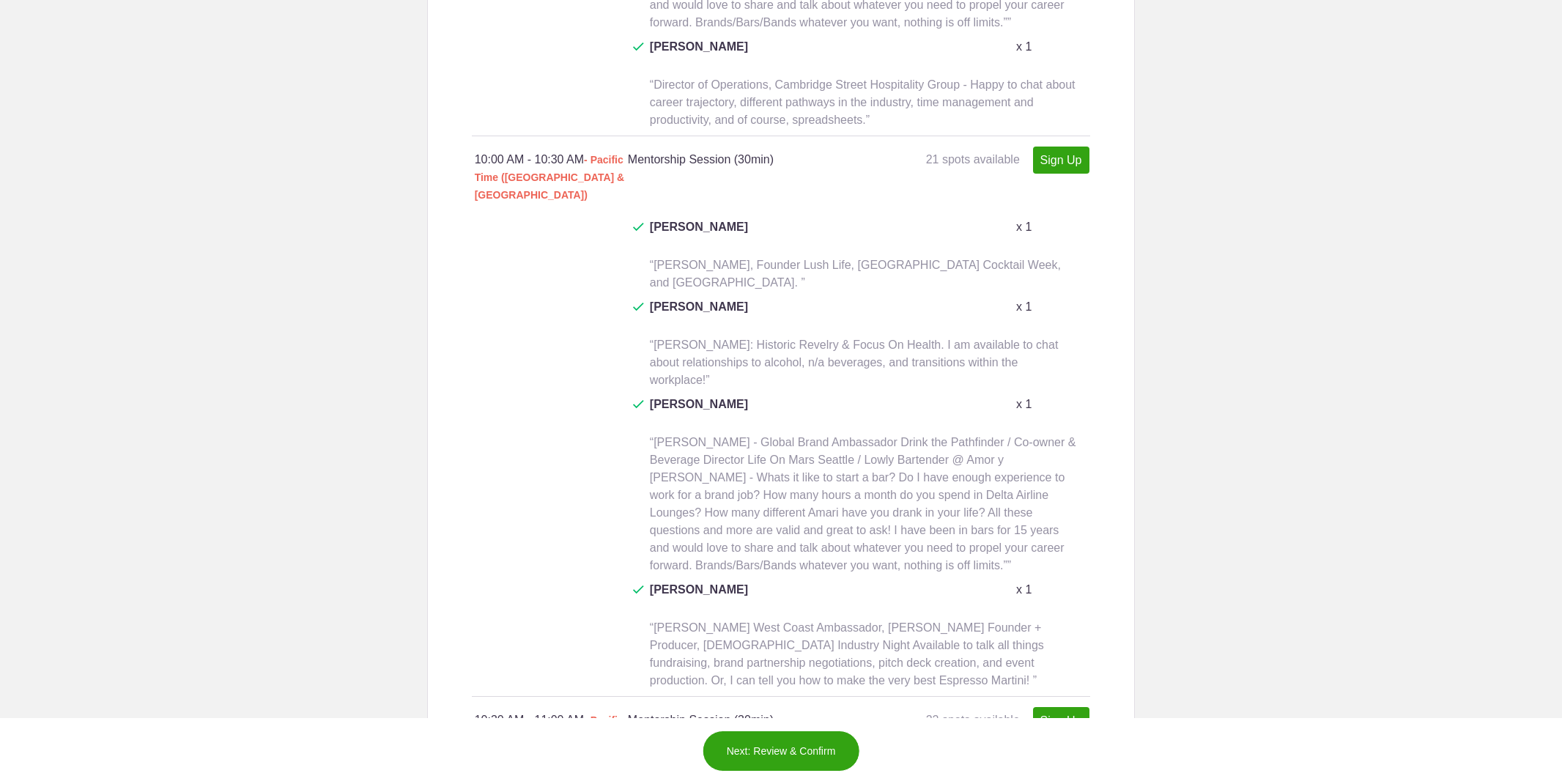
type input "Frederic Yarm: Bartender C-Side Bar, Blogger CocktailVirgin, Book Author (& for…"
click at [800, 749] on button "Next: Review & Confirm" at bounding box center [781, 750] width 158 height 41
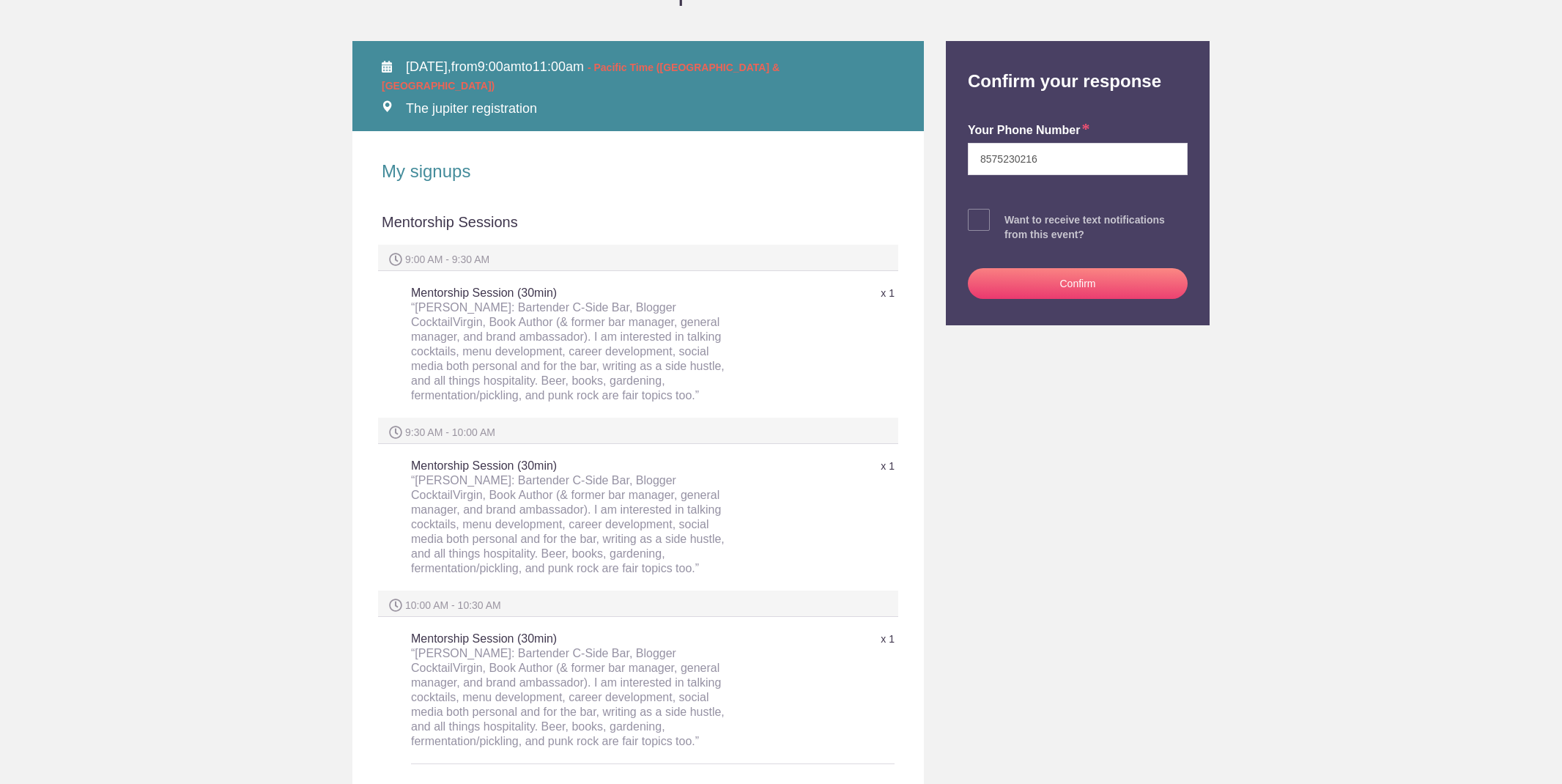
scroll to position [67, 0]
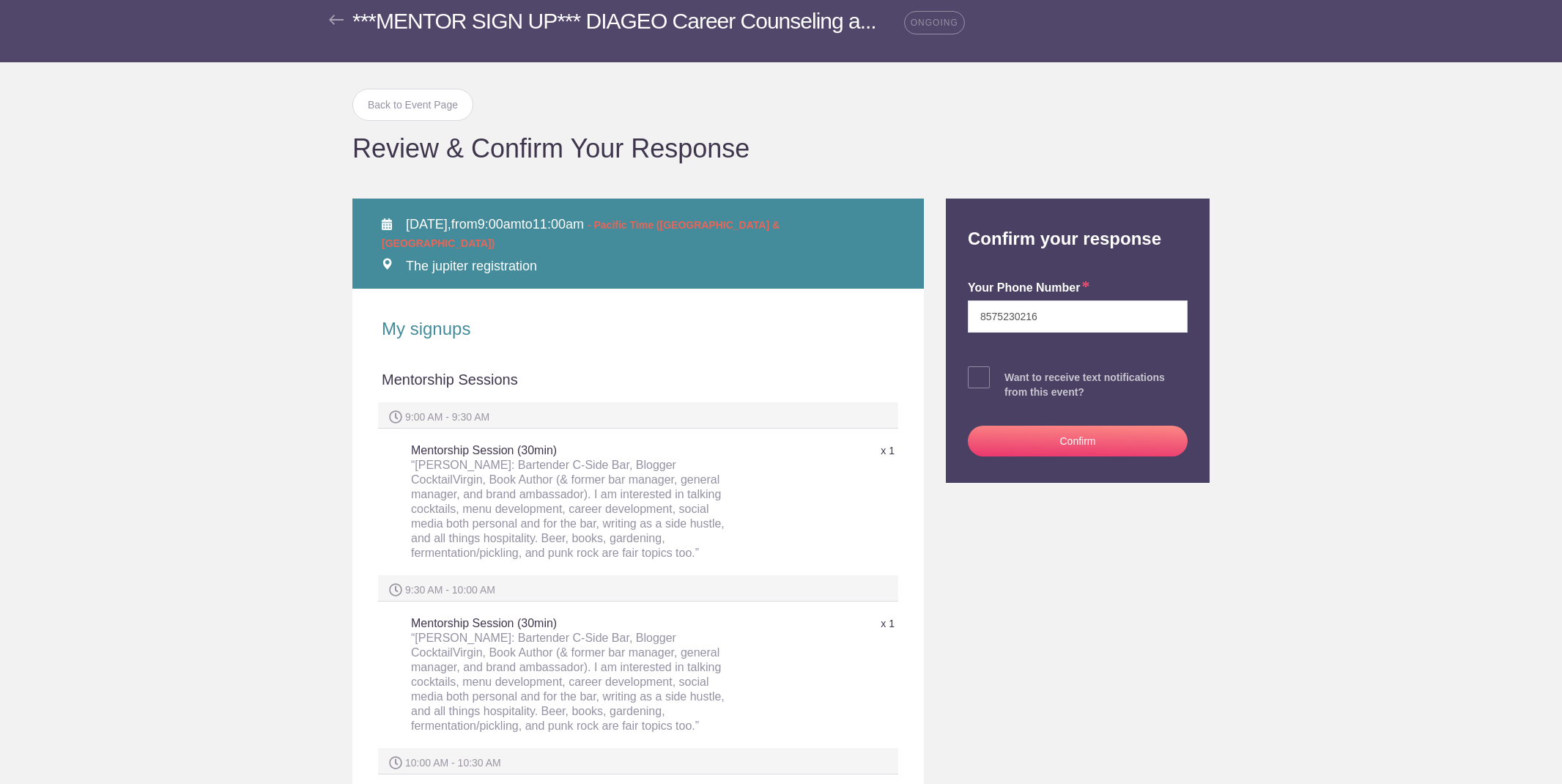
click at [984, 377] on span at bounding box center [979, 377] width 22 height 22
click at [1009, 377] on input "checkbox" at bounding box center [1118, 374] width 219 height 10
checkbox input "true"
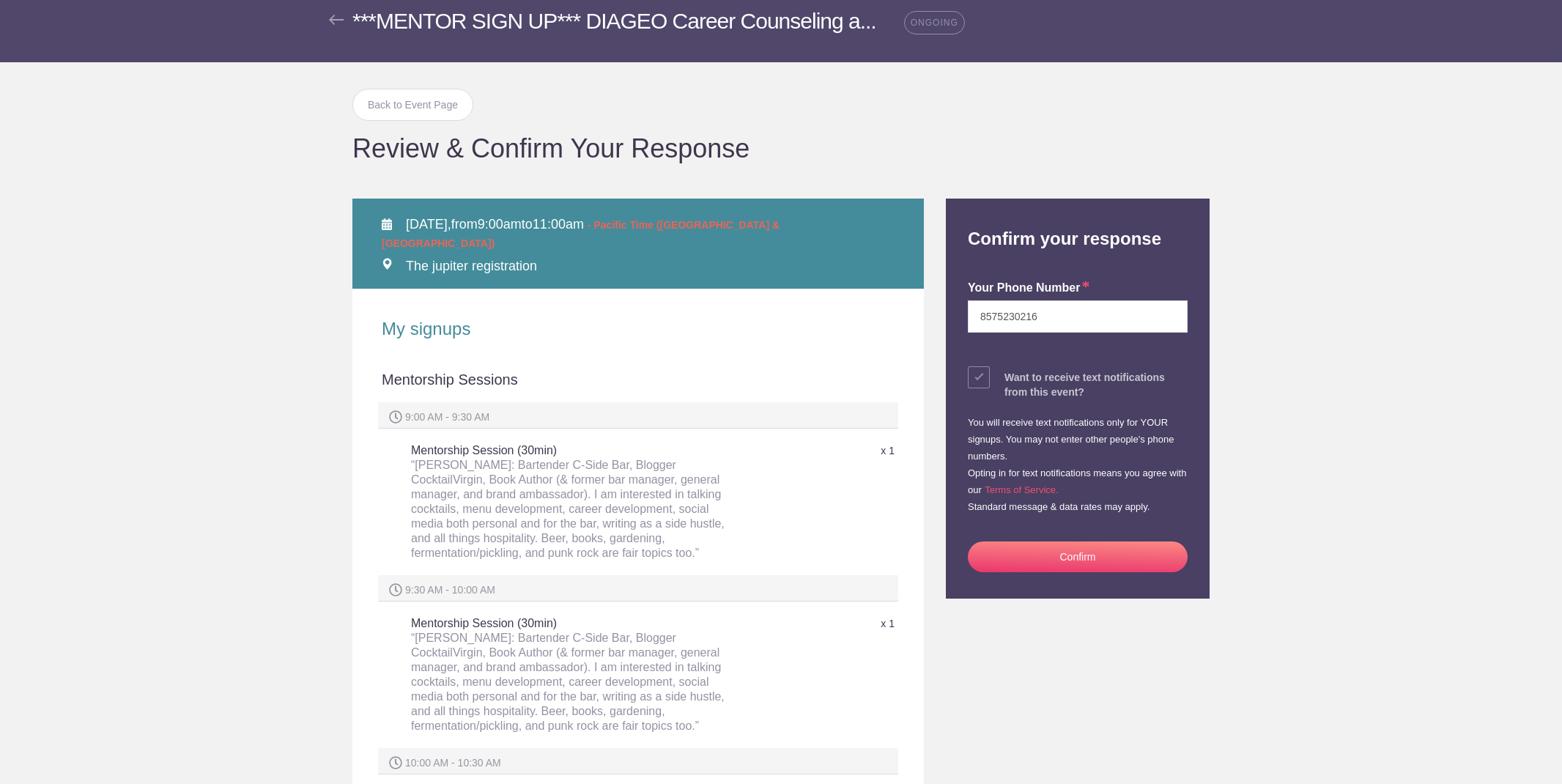
click at [1049, 548] on button "Confirm" at bounding box center [1078, 557] width 219 height 31
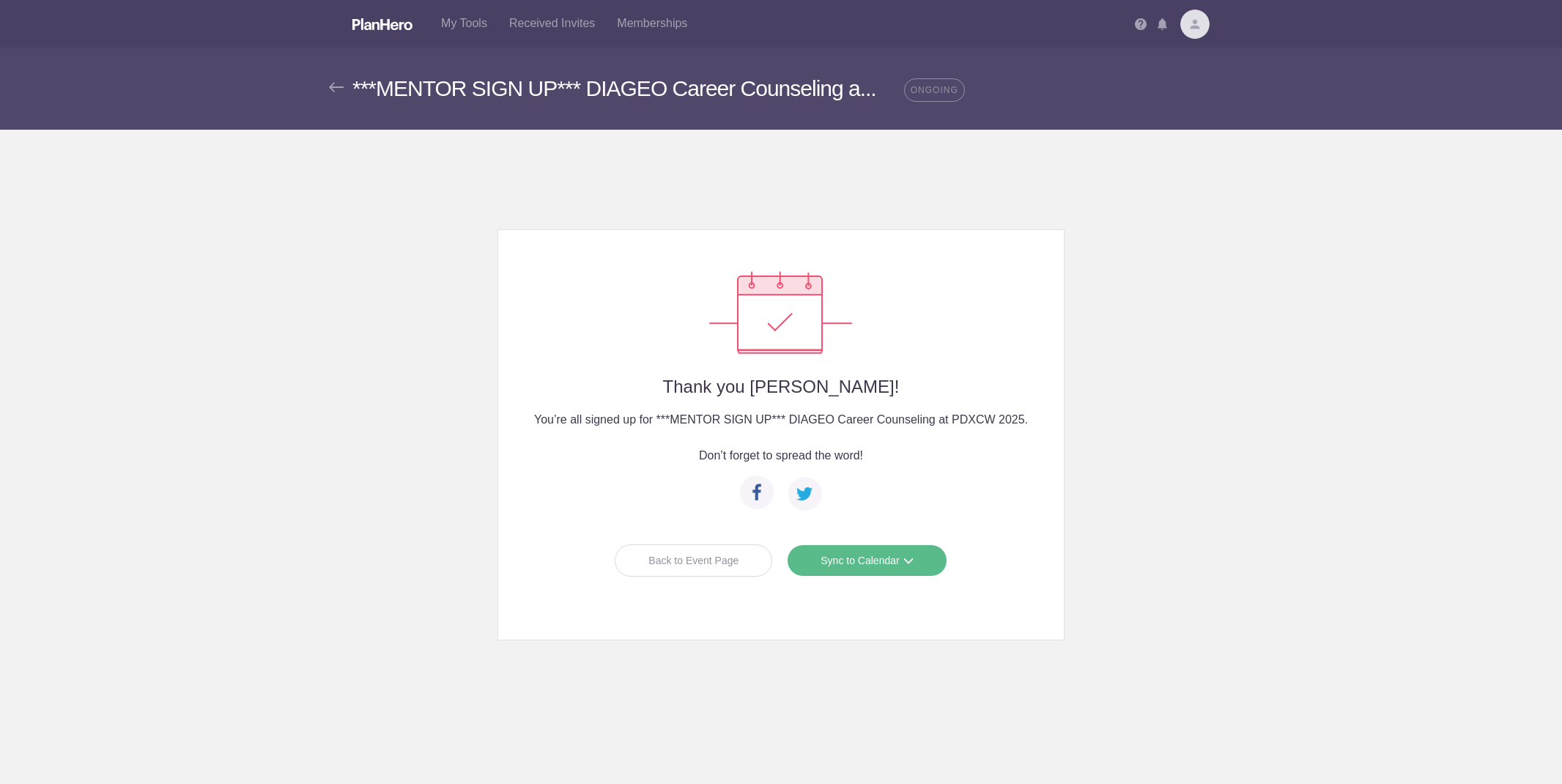
click at [691, 567] on div "Back to Event Page" at bounding box center [694, 560] width 158 height 32
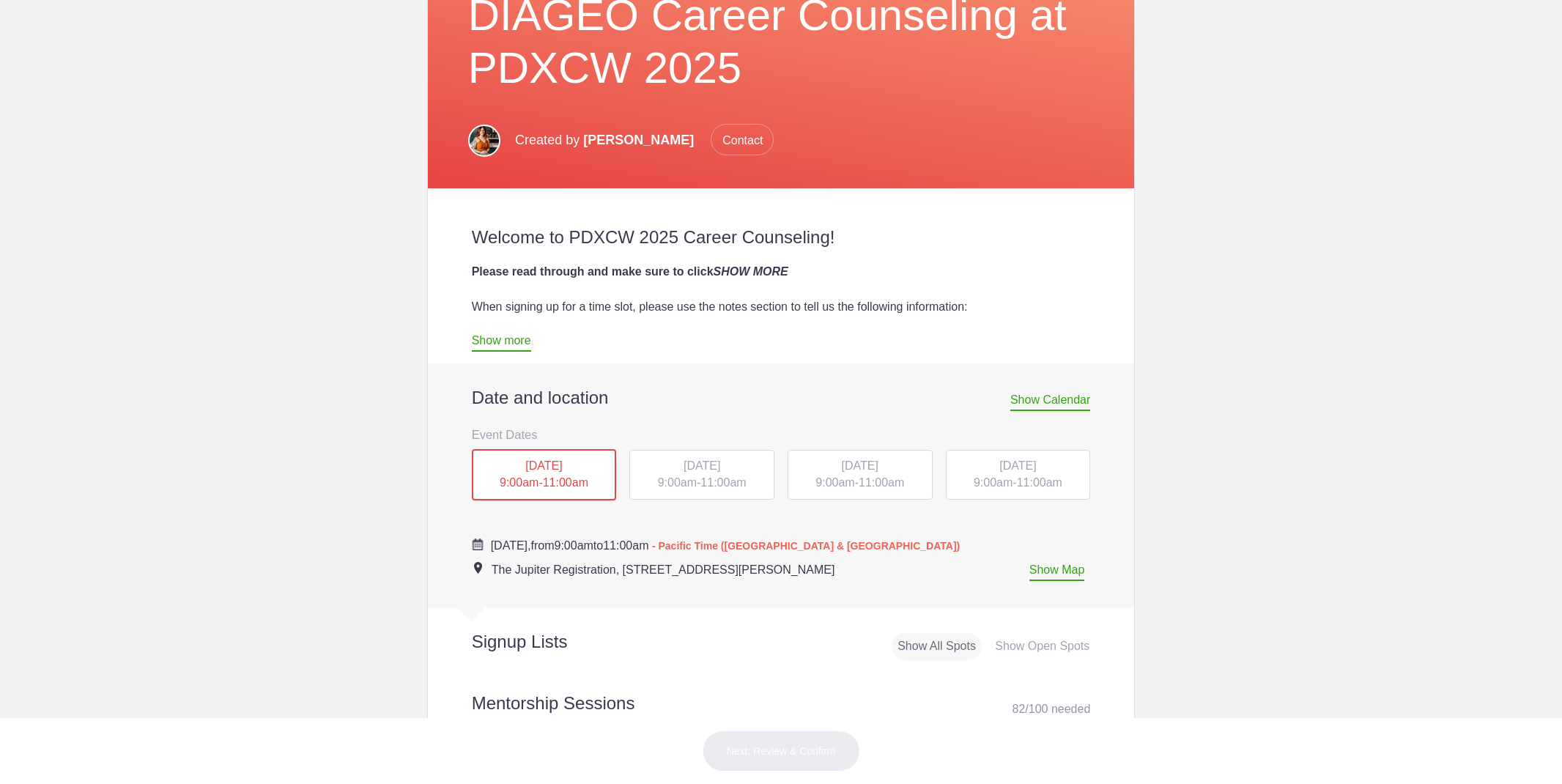
scroll to position [375, 0]
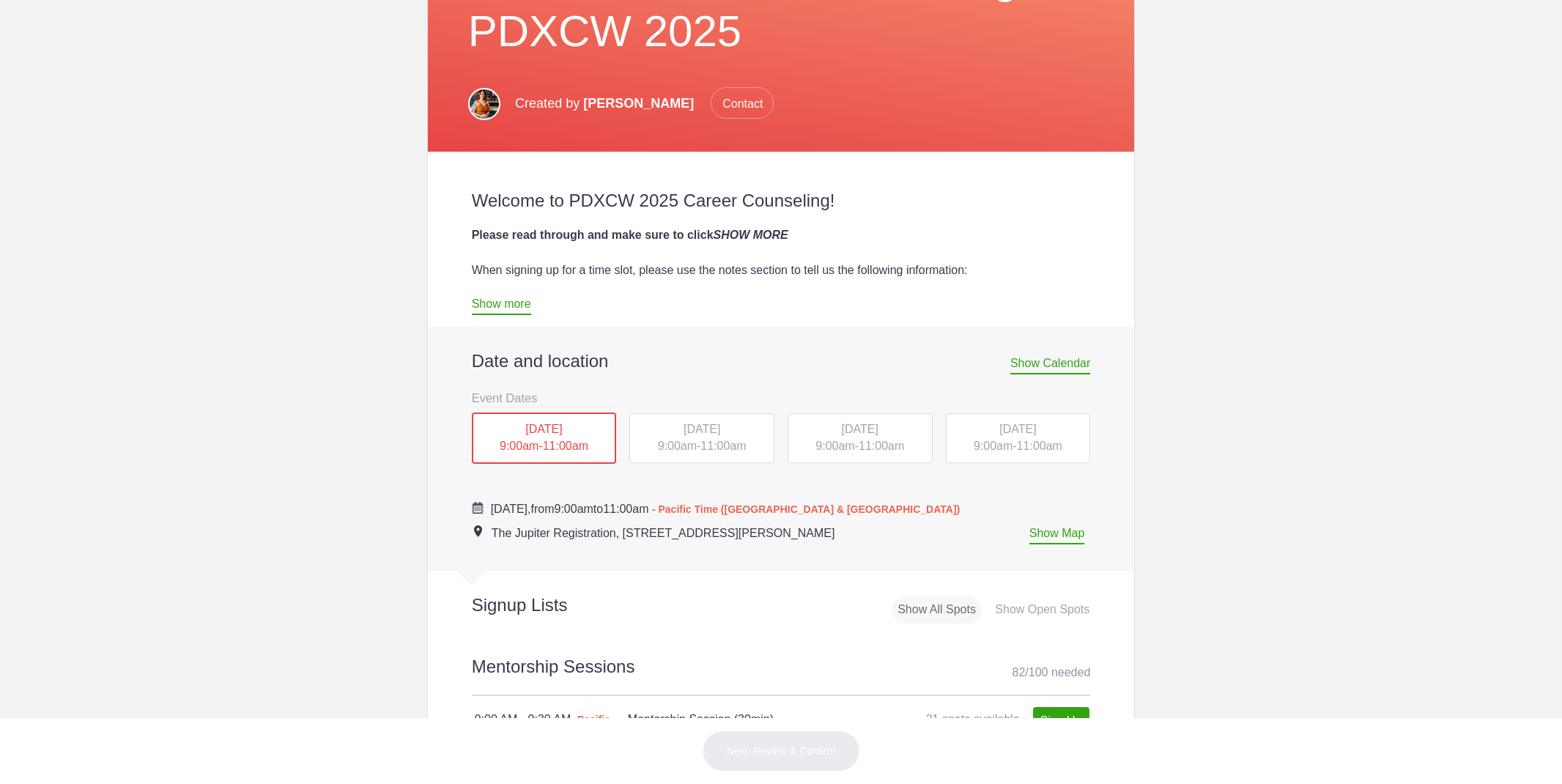
click at [851, 448] on span "9:00am" at bounding box center [834, 445] width 38 height 13
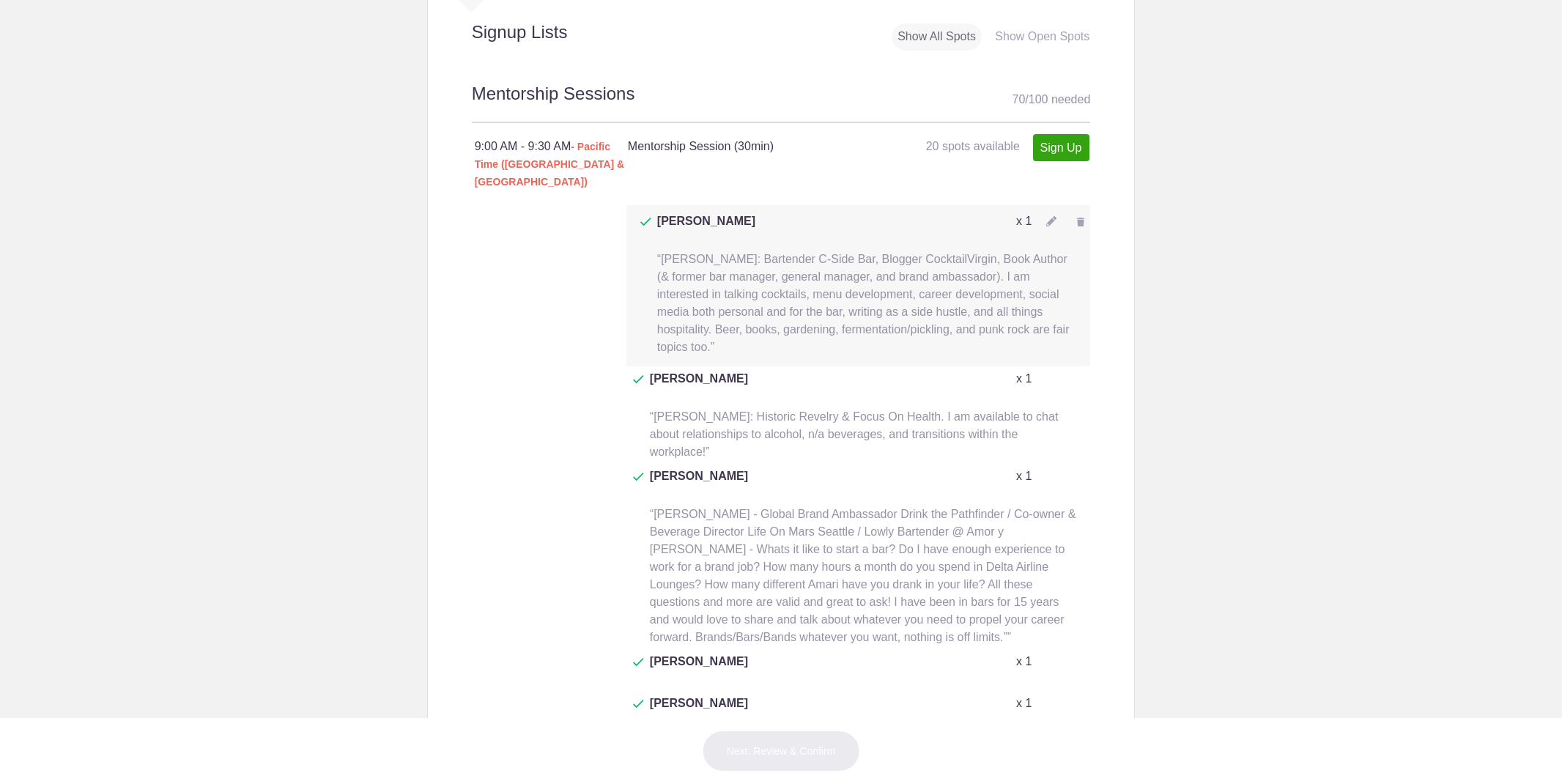
scroll to position [943, 0]
